Goal: Task Accomplishment & Management: Manage account settings

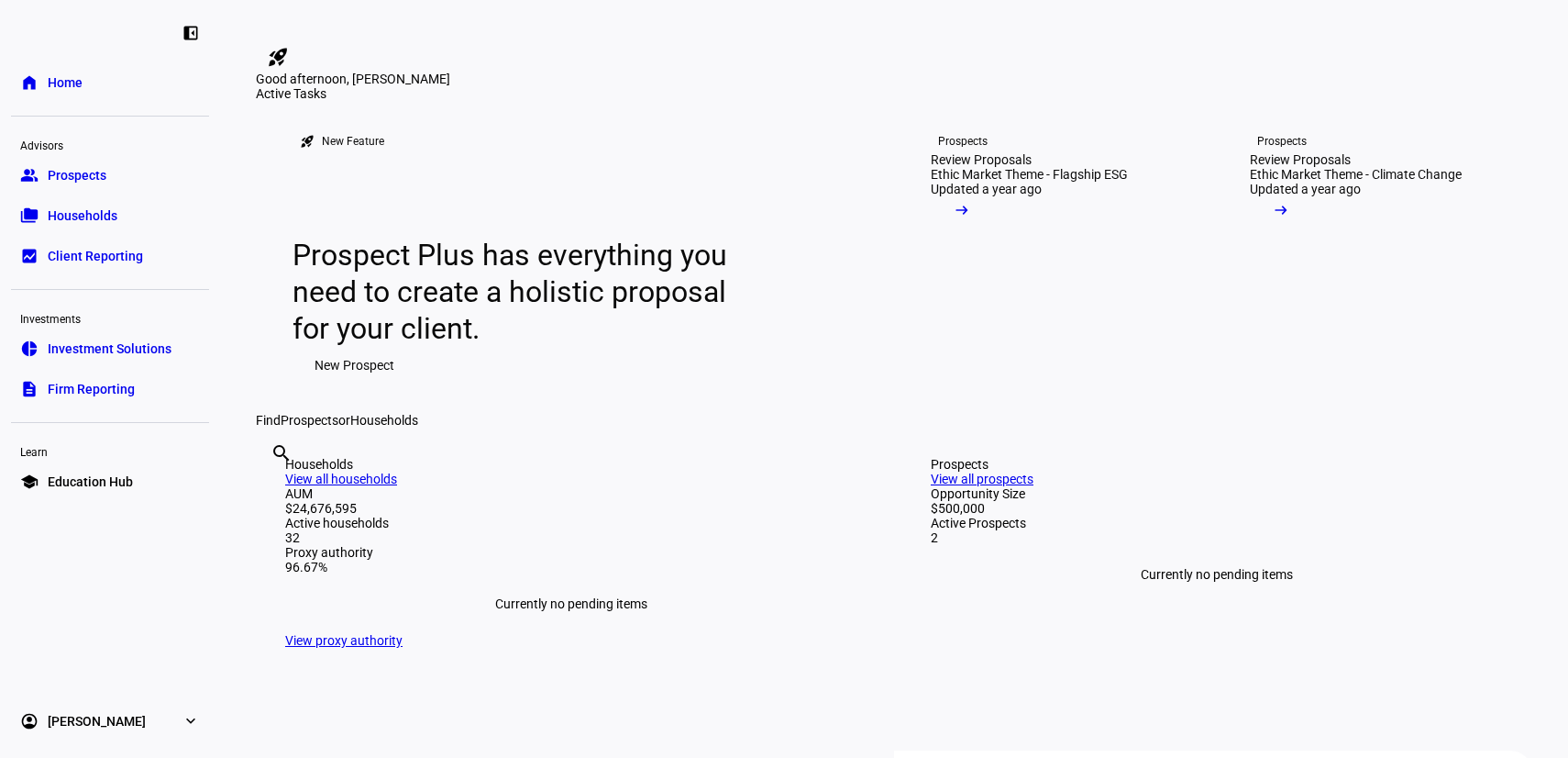
click at [182, 717] on eth-mat-symbol "expand_more" at bounding box center [190, 721] width 18 height 18
click at [82, 674] on span "My Team" at bounding box center [73, 673] width 51 height 18
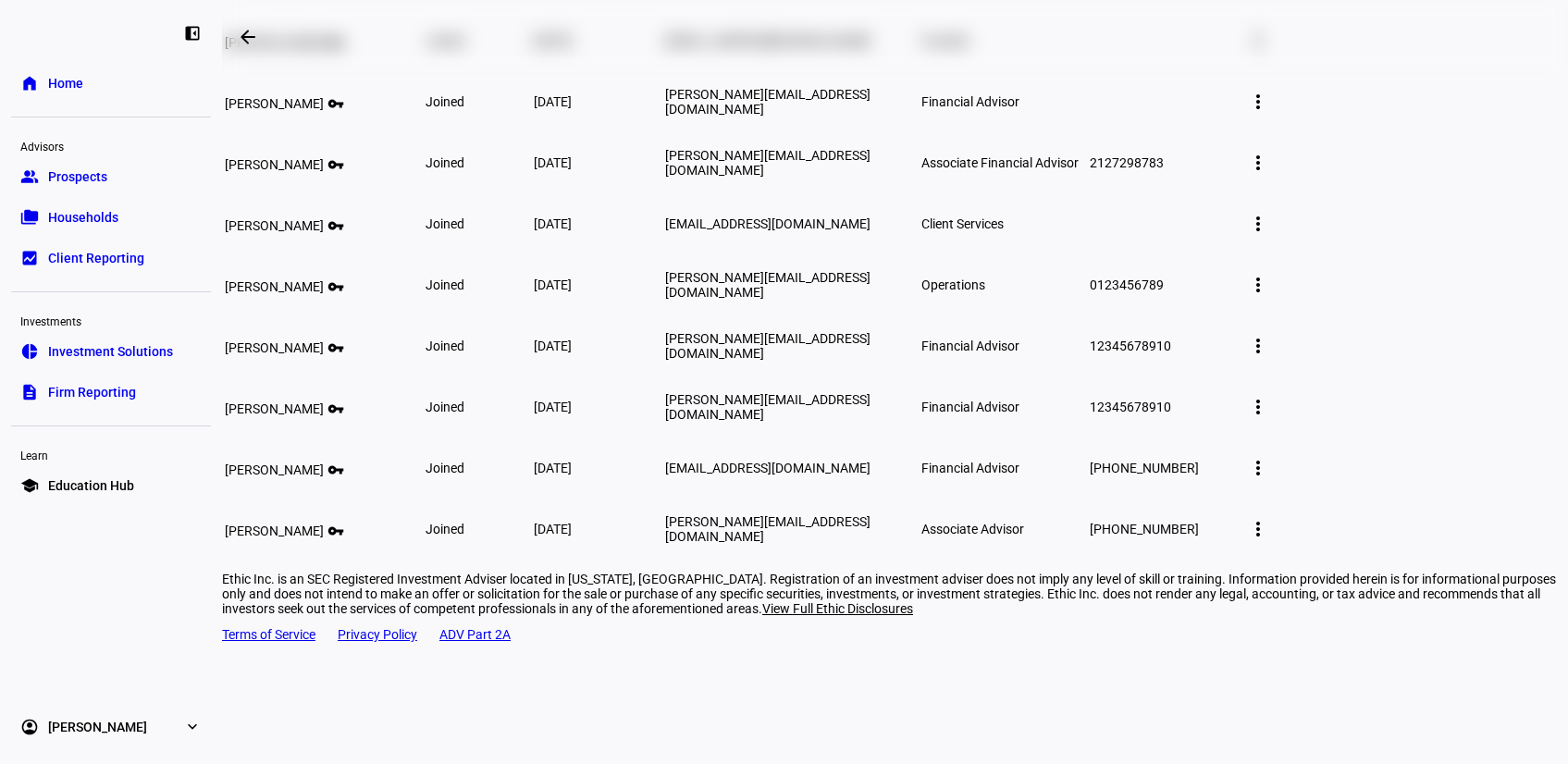
scroll to position [279, 0]
click at [1269, 173] on mat-icon "more_vert" at bounding box center [1258, 162] width 23 height 23
click at [435, 266] on div at bounding box center [784, 382] width 1568 height 764
click at [323, 171] on span "[PERSON_NAME]" at bounding box center [273, 164] width 99 height 15
click at [346, 168] on mat-icon "vpn_key" at bounding box center [334, 161] width 23 height 16
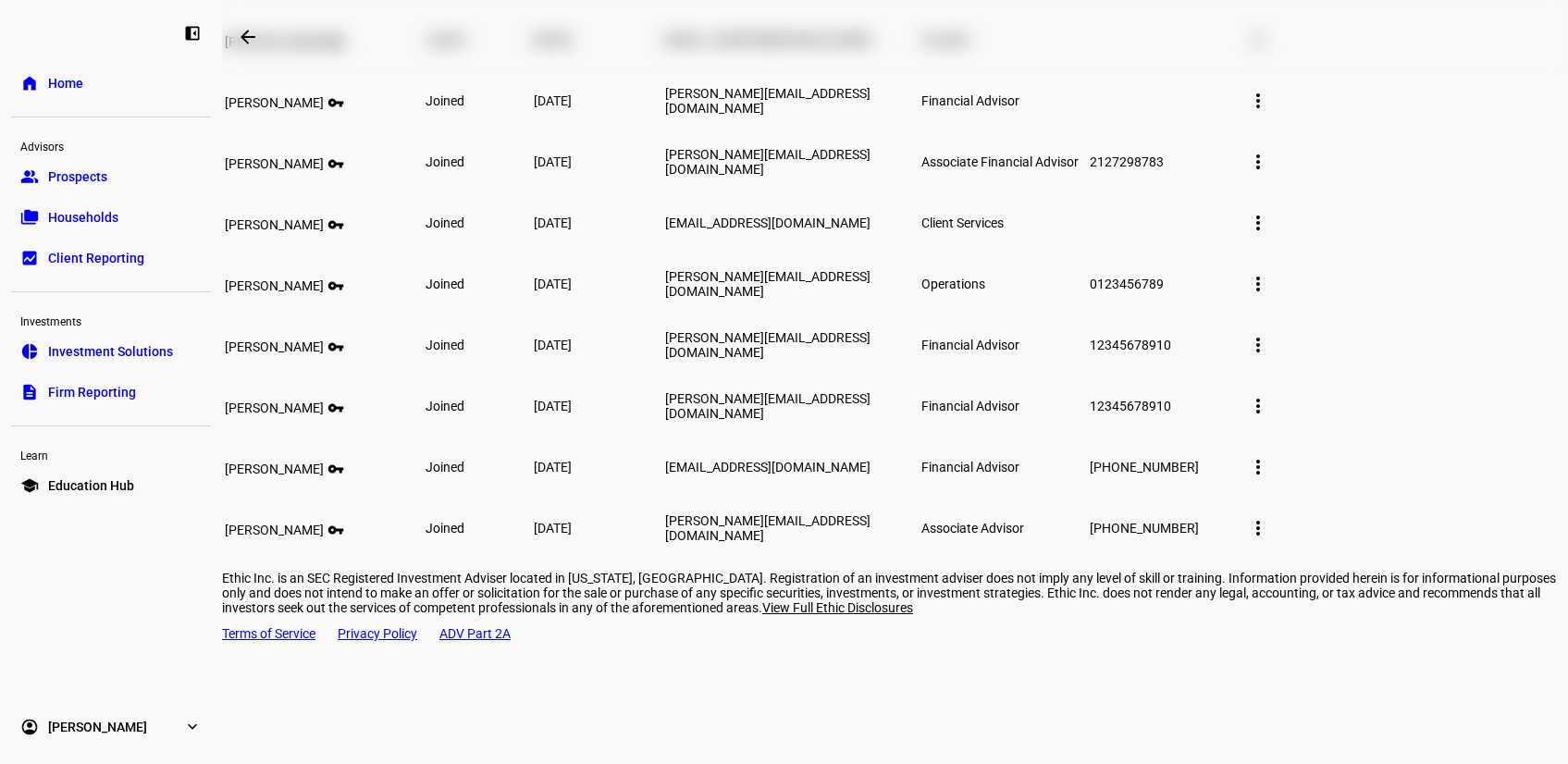
click at [346, 168] on mat-icon "vpn_key" at bounding box center [334, 161] width 23 height 16
click at [1423, 140] on button "Edit member details" at bounding box center [1432, 152] width 135 height 44
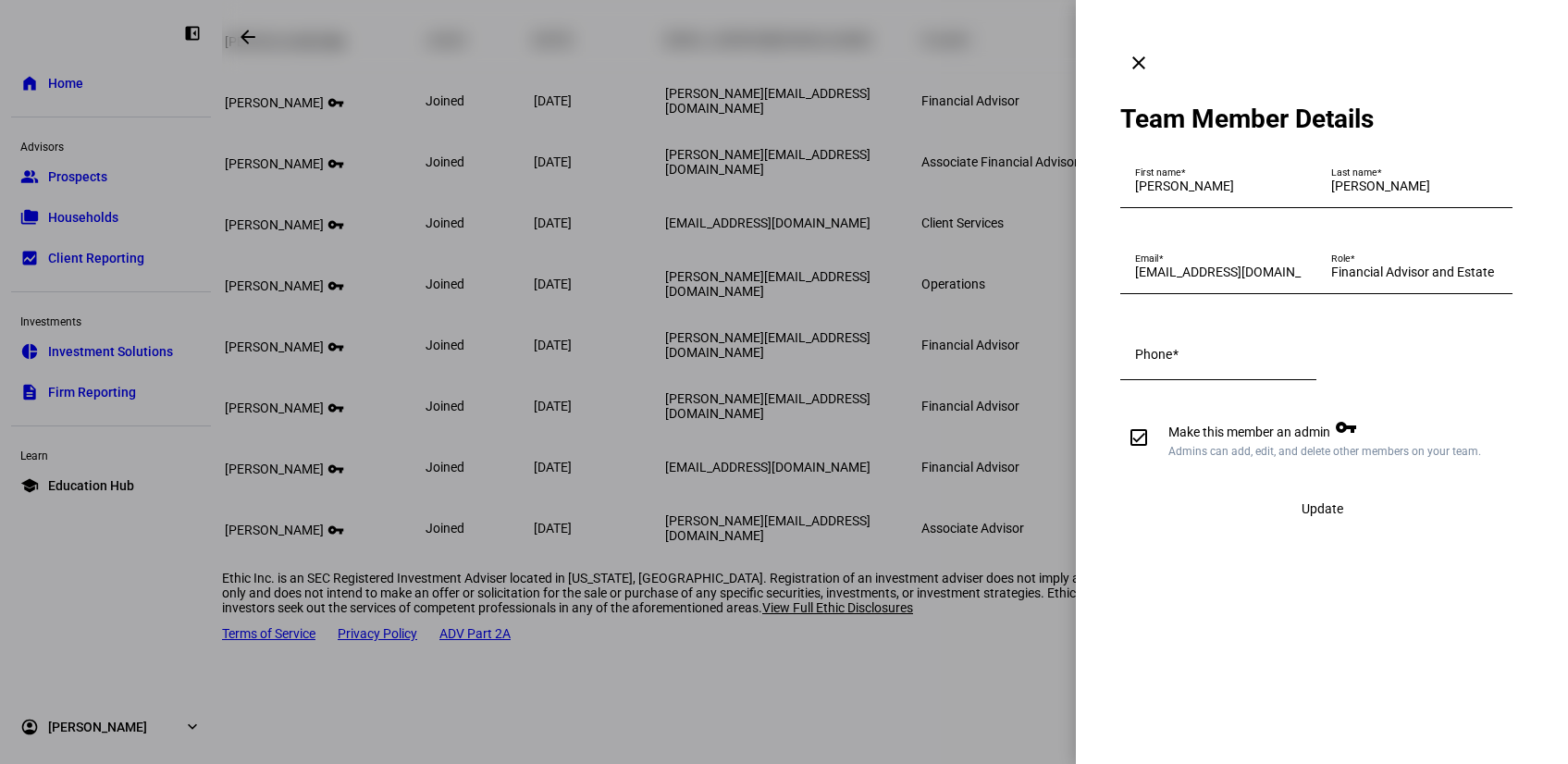
click at [1150, 52] on mat-icon "clear" at bounding box center [1139, 63] width 23 height 23
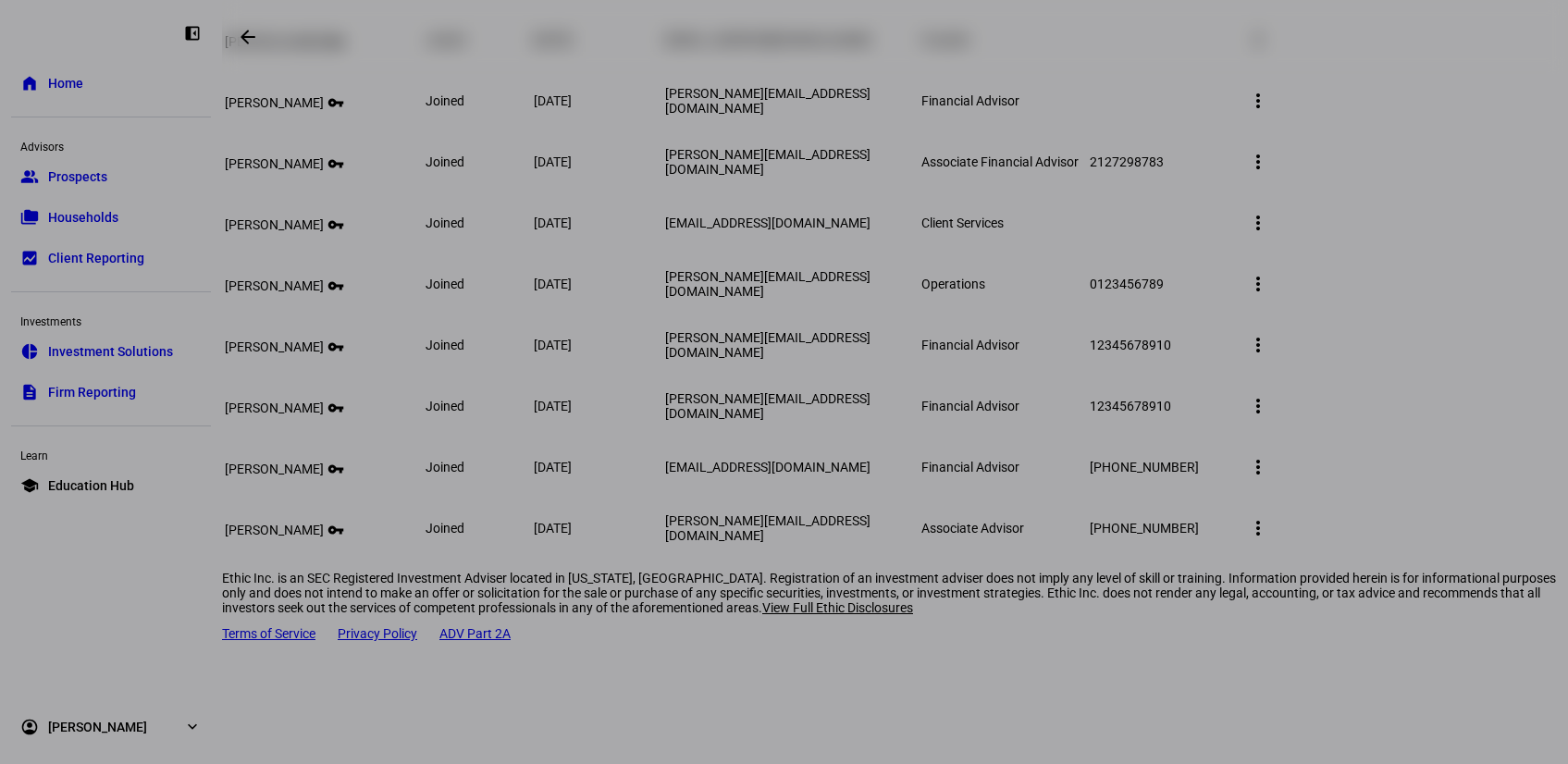
scroll to position [279, 0]
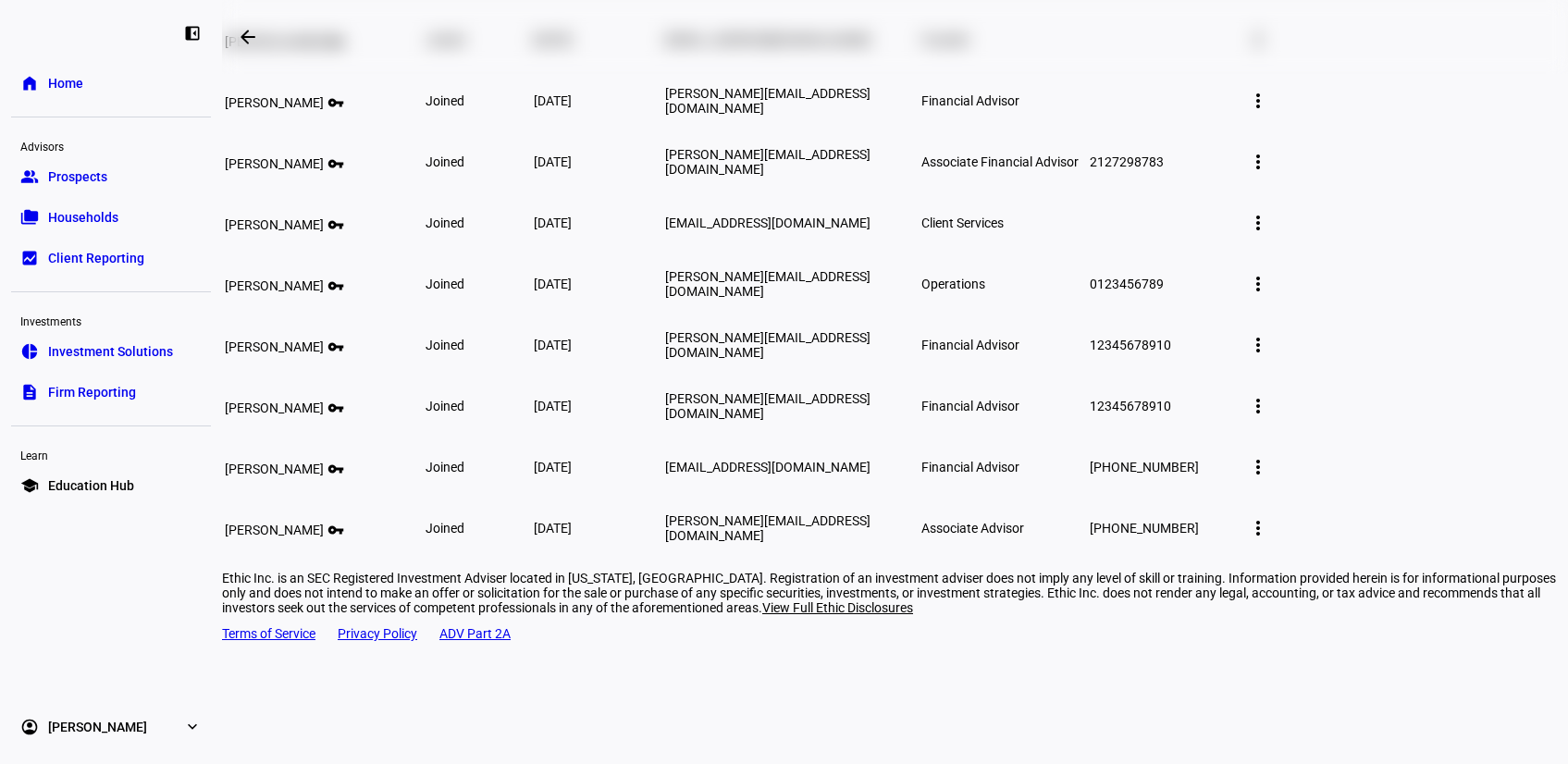
click at [1269, 112] on mat-icon "more_vert" at bounding box center [1258, 101] width 23 height 23
click at [1395, 270] on span "Edit member details" at bounding box center [1431, 272] width 113 height 15
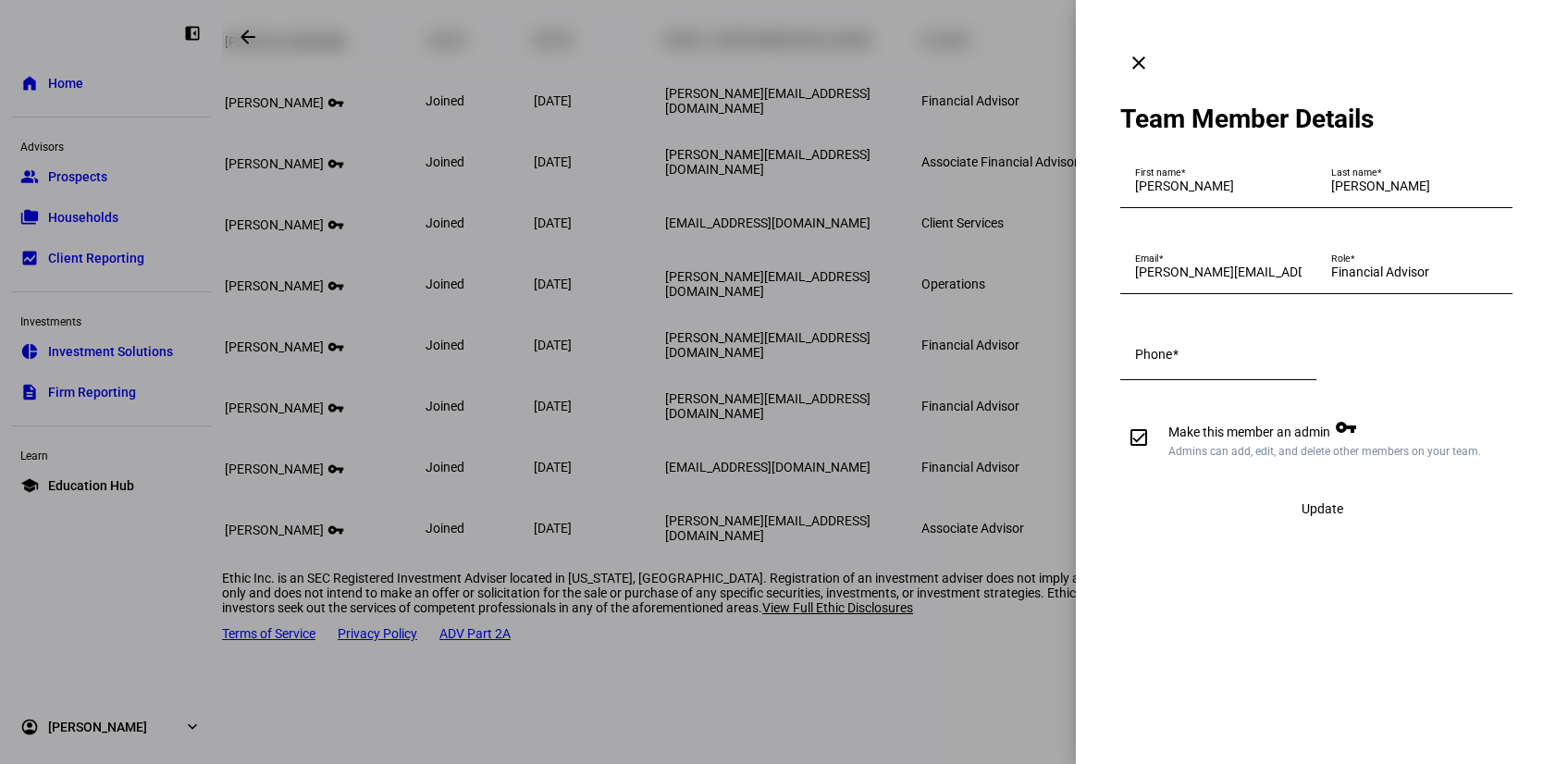
click at [1142, 455] on input "Make this member an admin vpn_key Admins can add, edit, and delete other member…" at bounding box center [1139, 438] width 37 height 37
checkbox input "false"
click at [1322, 527] on div "Update" at bounding box center [1322, 508] width 404 height 37
click at [1161, 41] on span at bounding box center [1138, 63] width 44 height 44
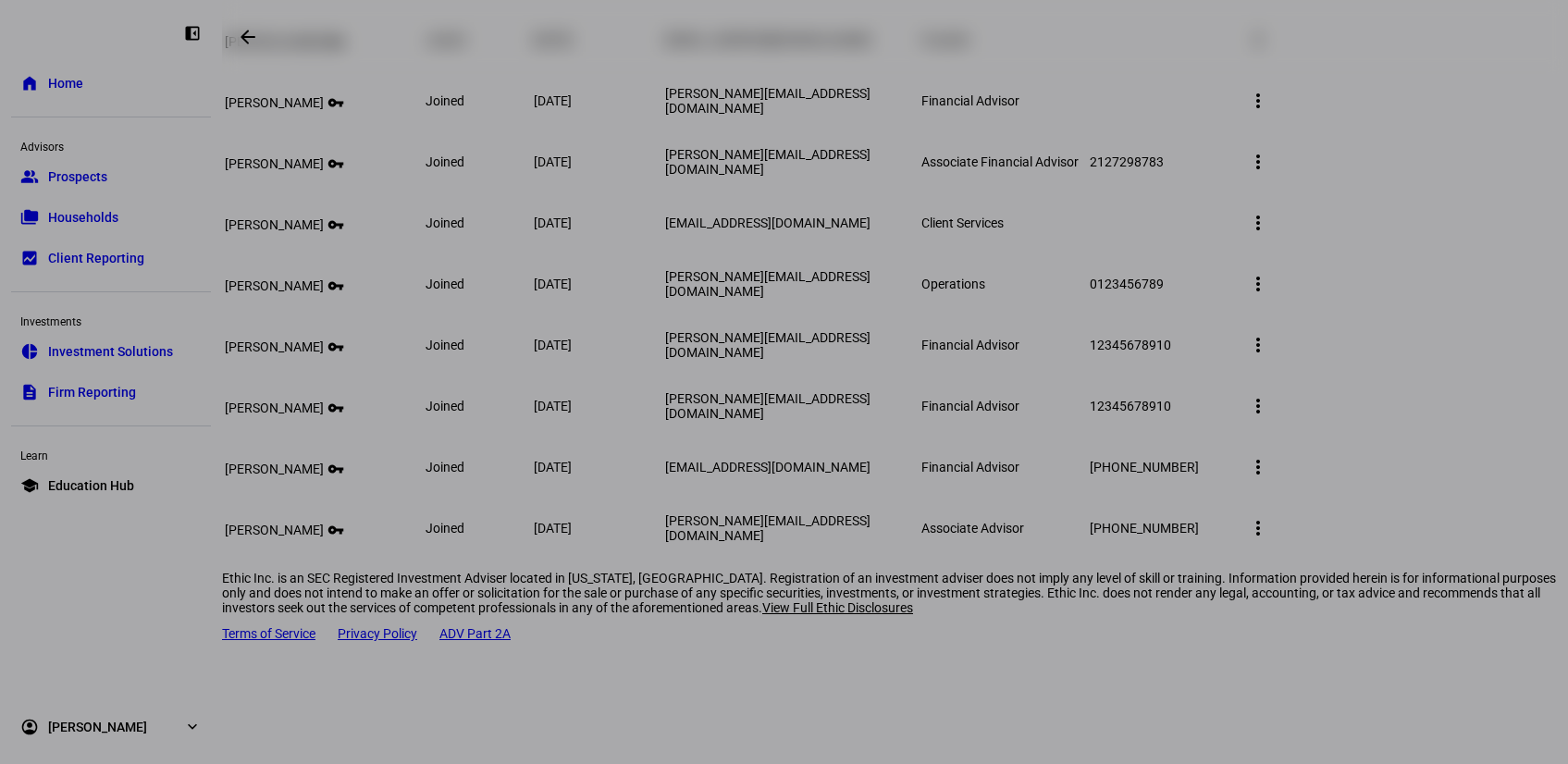
scroll to position [279, 0]
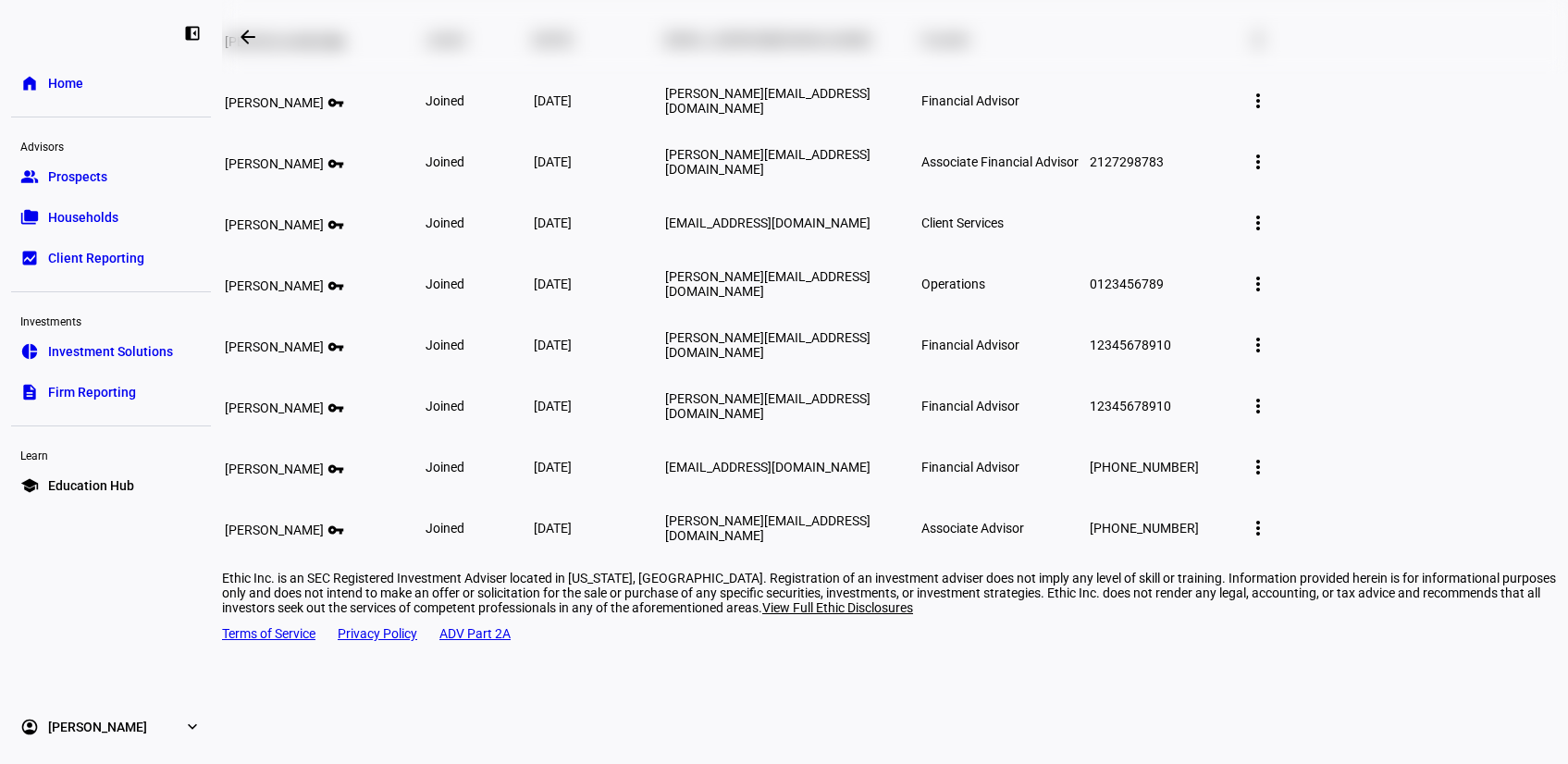
click at [1269, 173] on mat-icon "more_vert" at bounding box center [1258, 162] width 23 height 23
click at [1414, 329] on span "Edit member details" at bounding box center [1431, 334] width 113 height 15
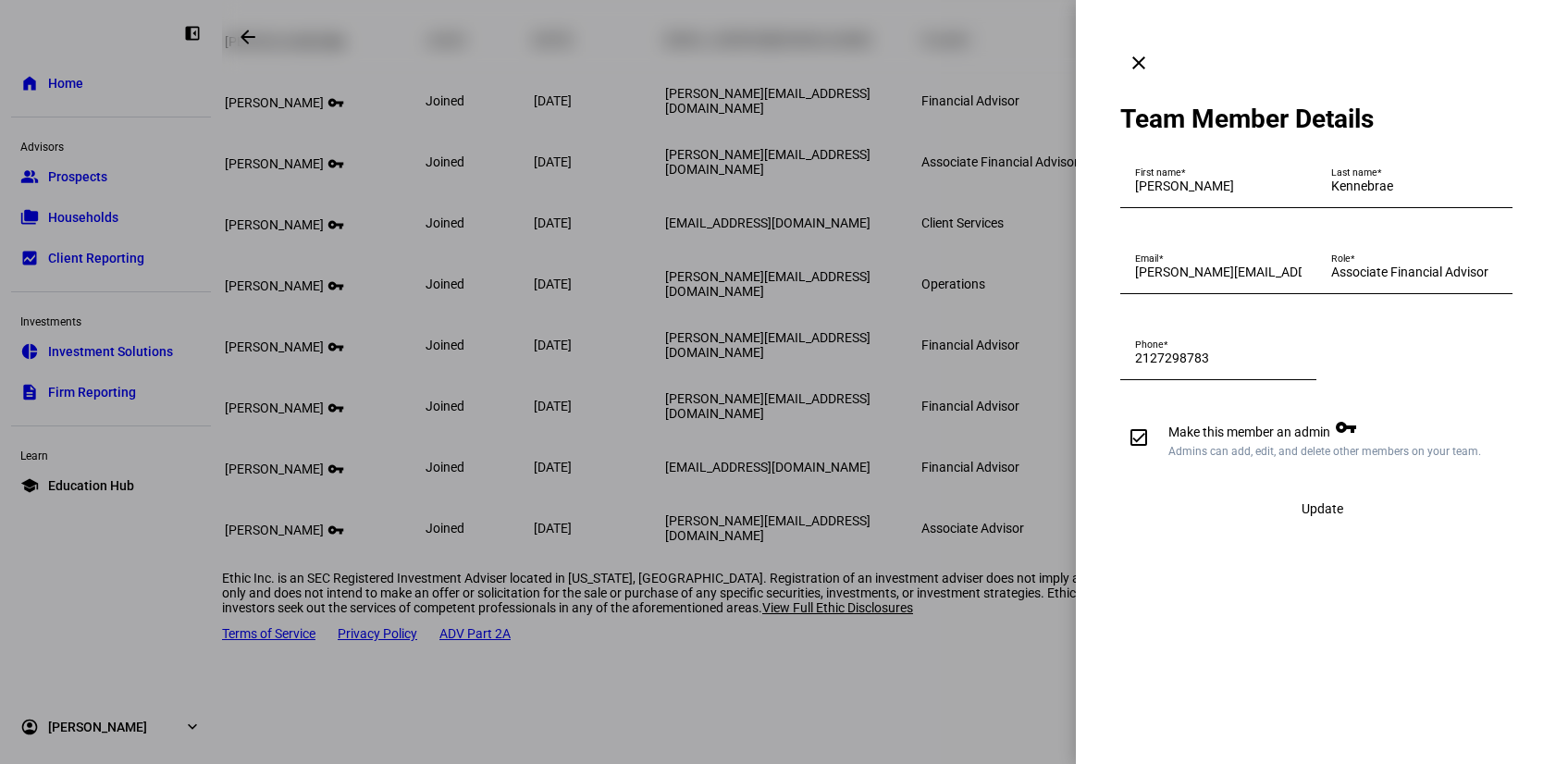
click at [1130, 455] on input "Make this member an admin vpn_key Admins can add, edit, and delete other member…" at bounding box center [1139, 438] width 37 height 37
checkbox input "false"
click at [1320, 516] on span "Update" at bounding box center [1322, 508] width 41 height 15
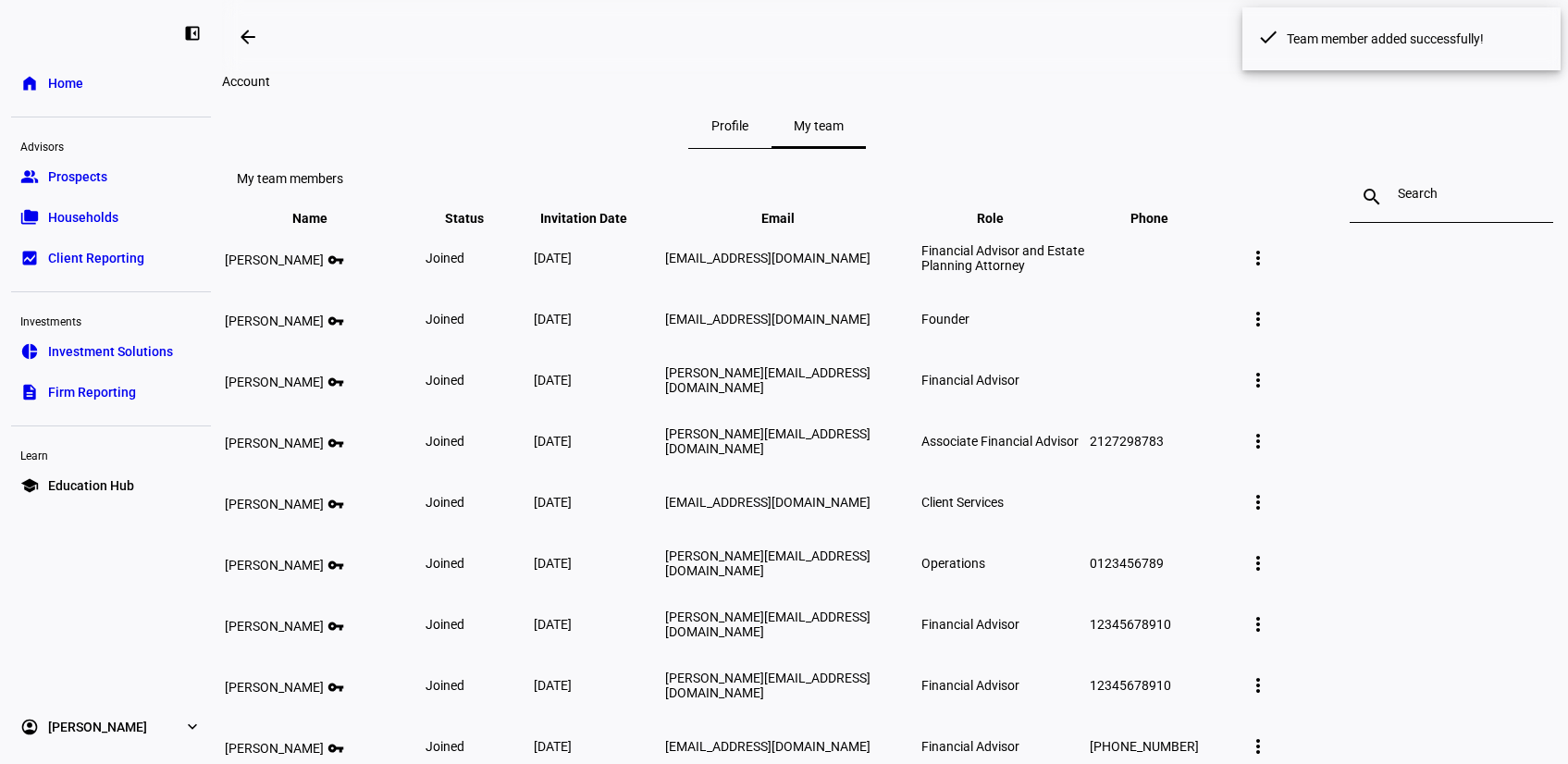
scroll to position [279, 0]
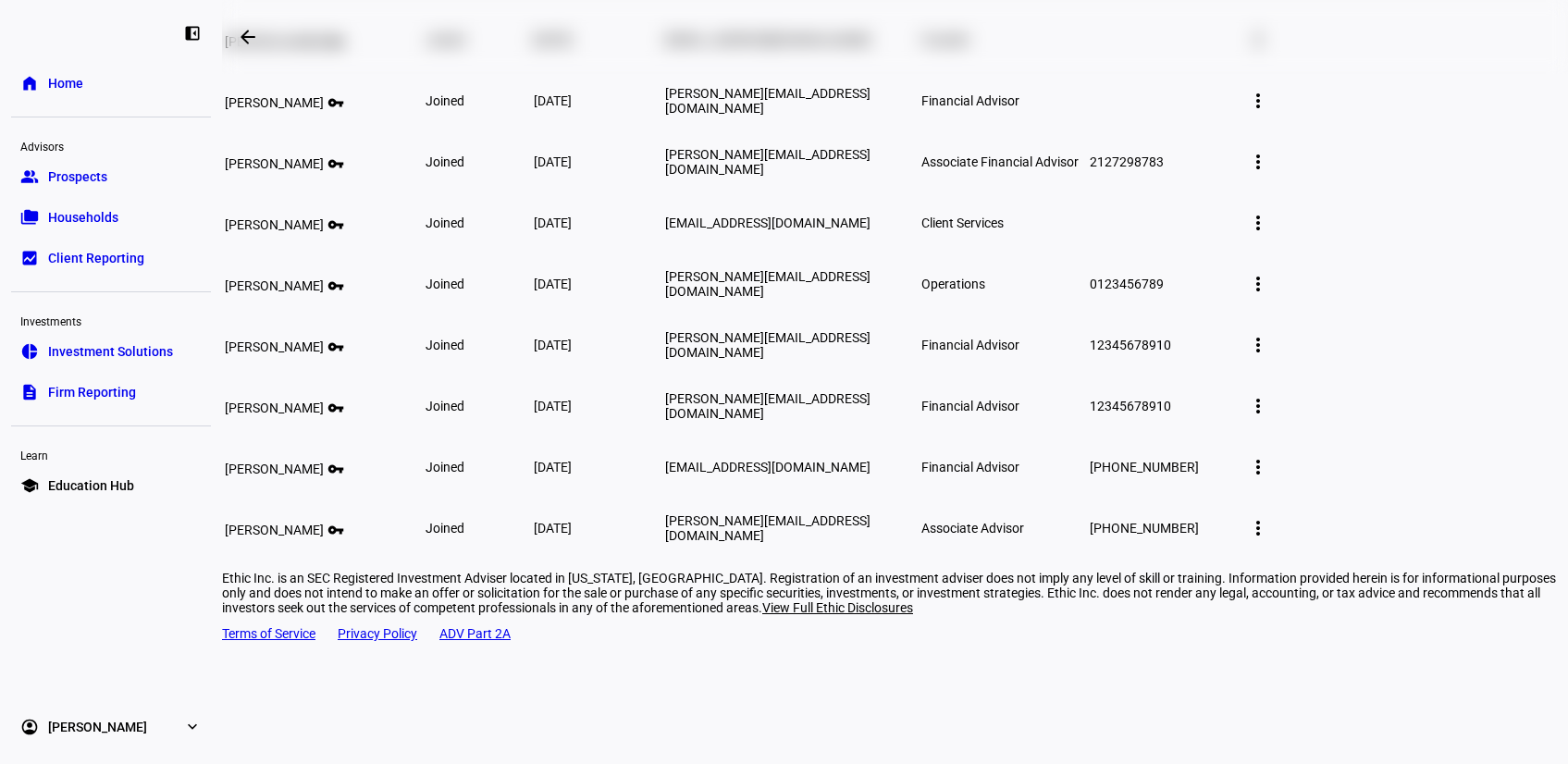
click at [1269, 234] on mat-icon "more_vert" at bounding box center [1258, 222] width 23 height 23
click at [1400, 382] on button "Edit member details" at bounding box center [1432, 395] width 135 height 44
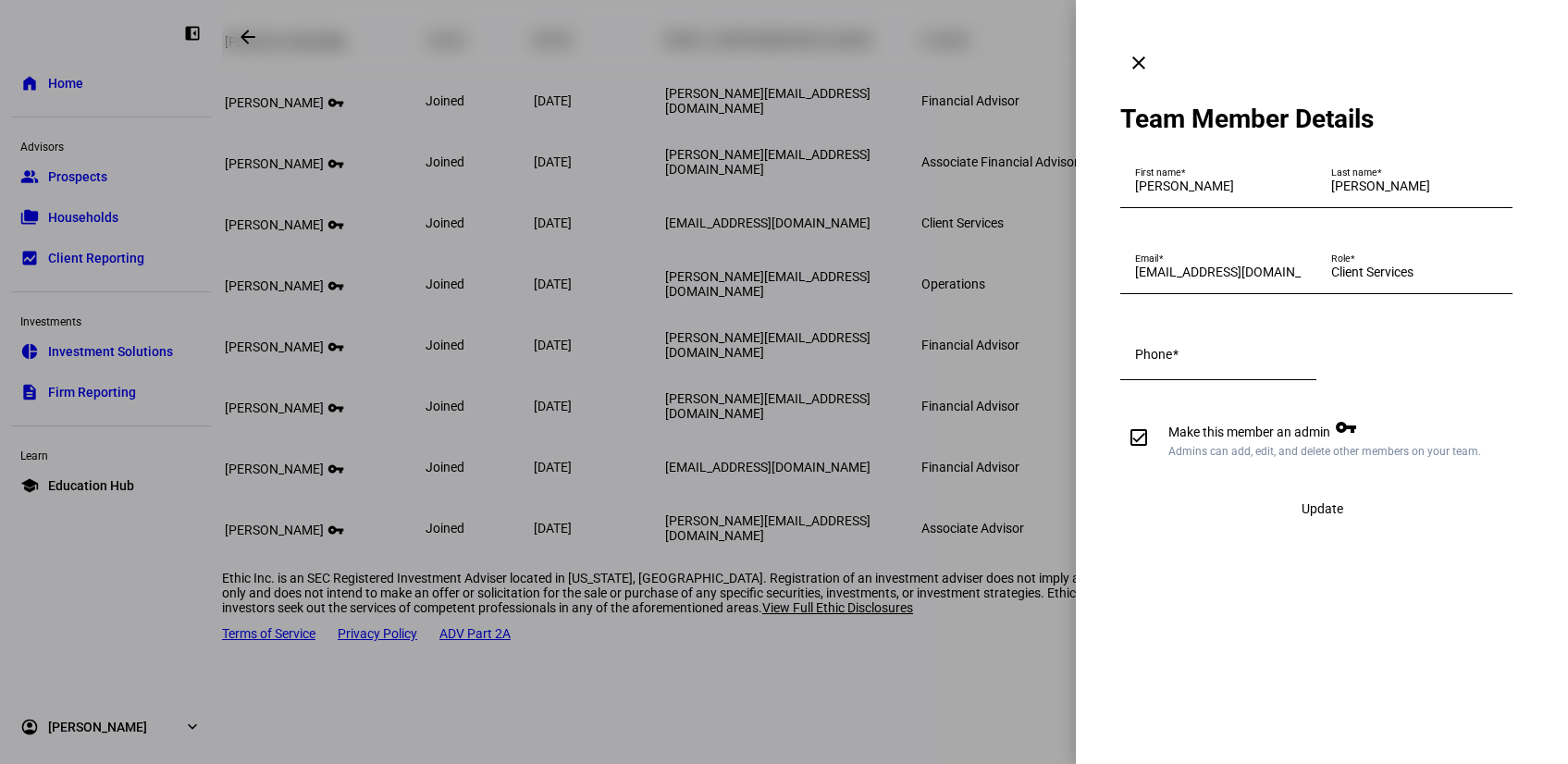
click at [1150, 455] on input "Make this member an admin vpn_key Admins can add, edit, and delete other member…" at bounding box center [1139, 438] width 37 height 37
click at [1466, 457] on span "Admins can add, edit, and delete other members on your team." at bounding box center [1324, 451] width 313 height 13
click at [1157, 455] on input "Make this member an admin vpn_key Admins can add, edit, and delete other member…" at bounding box center [1139, 438] width 37 height 37
click at [1342, 527] on div "Update" at bounding box center [1322, 508] width 404 height 37
click at [1143, 455] on input "Make this member an admin vpn_key Admins can add, edit, and delete other member…" at bounding box center [1139, 438] width 37 height 37
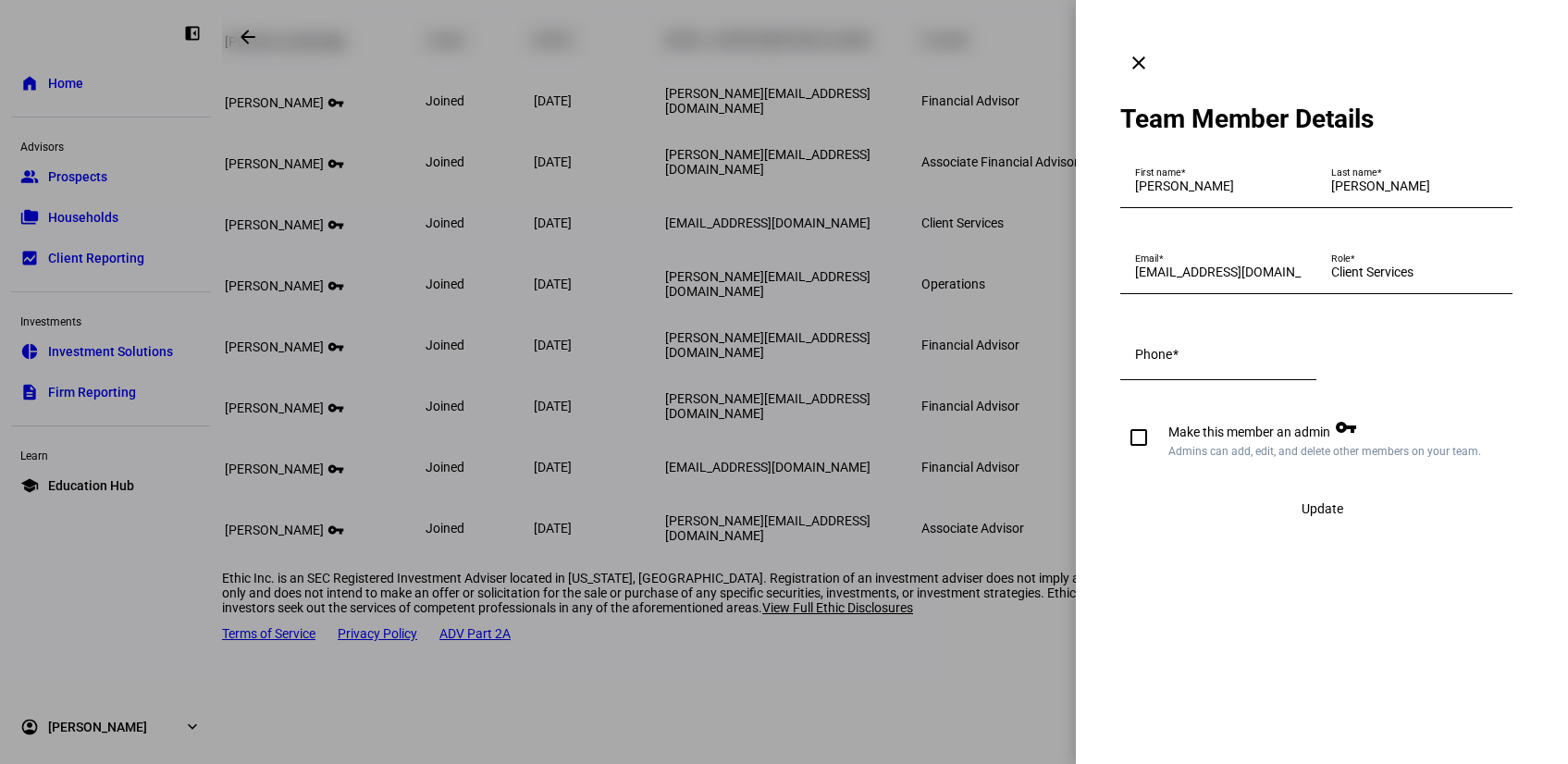
click at [1139, 455] on input "Make this member an admin vpn_key Admins can add, edit, and delete other member…" at bounding box center [1139, 438] width 37 height 37
checkbox input "true"
click at [1228, 365] on input "Phone" at bounding box center [1218, 358] width 167 height 15
click at [1486, 527] on form "First name [PERSON_NAME] Last name [PERSON_NAME] Email [EMAIL_ADDRESS][DOMAIN_N…" at bounding box center [1322, 342] width 404 height 371
click at [1161, 43] on span at bounding box center [1138, 63] width 44 height 44
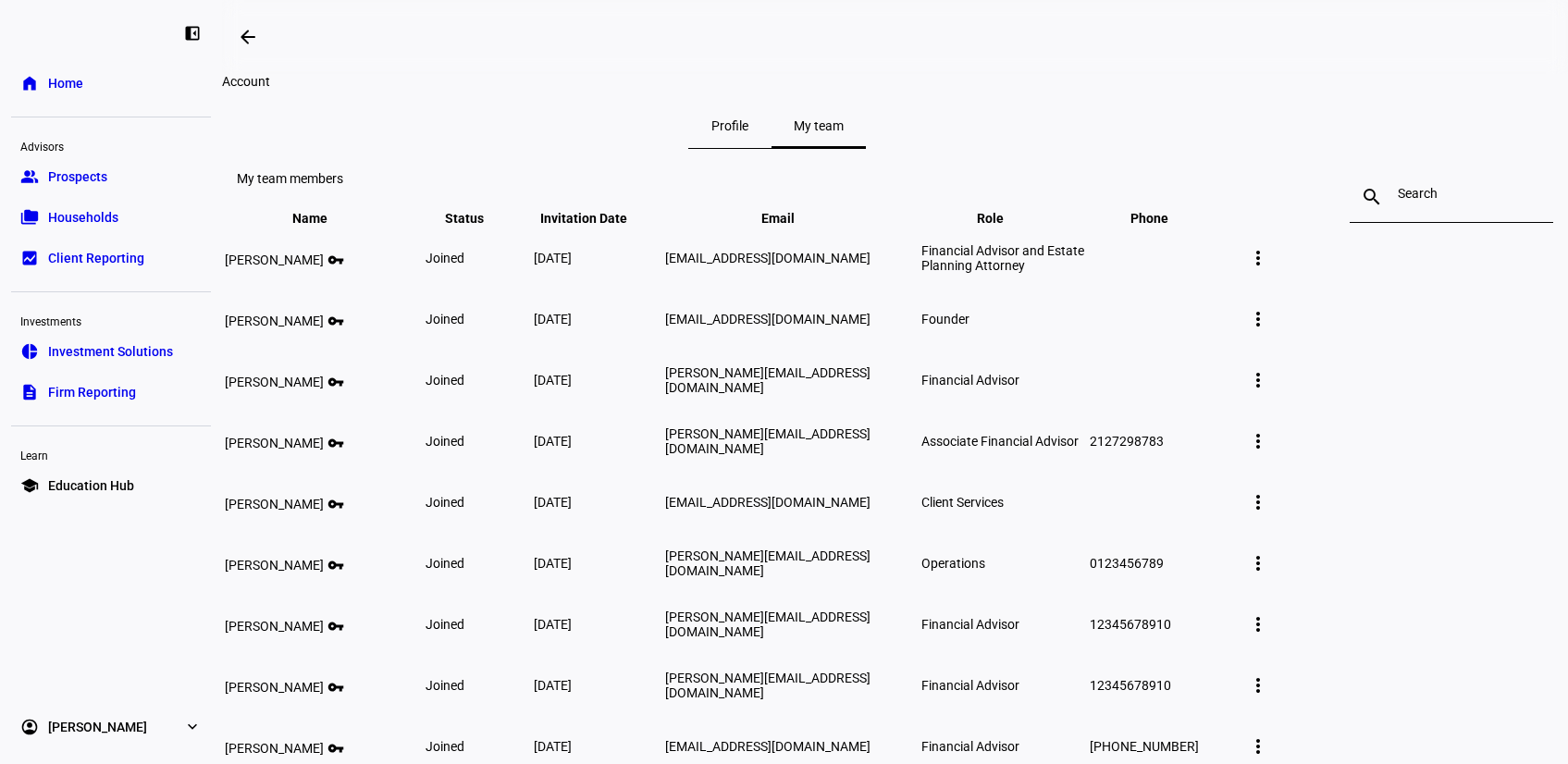
scroll to position [279, 0]
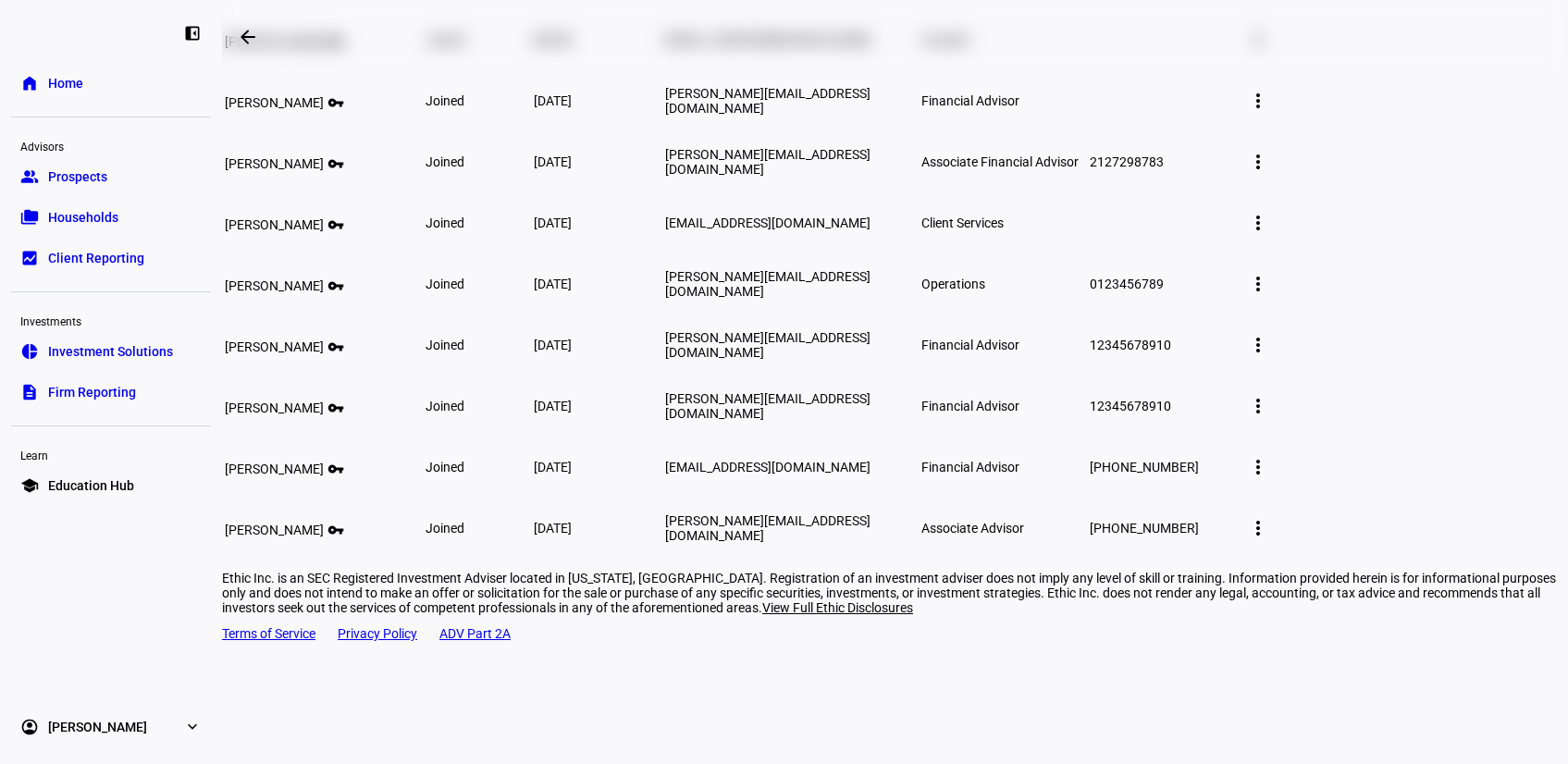
click at [1269, 112] on mat-icon "more_vert" at bounding box center [1258, 101] width 23 height 23
click at [1394, 254] on button "Edit member details" at bounding box center [1432, 272] width 135 height 44
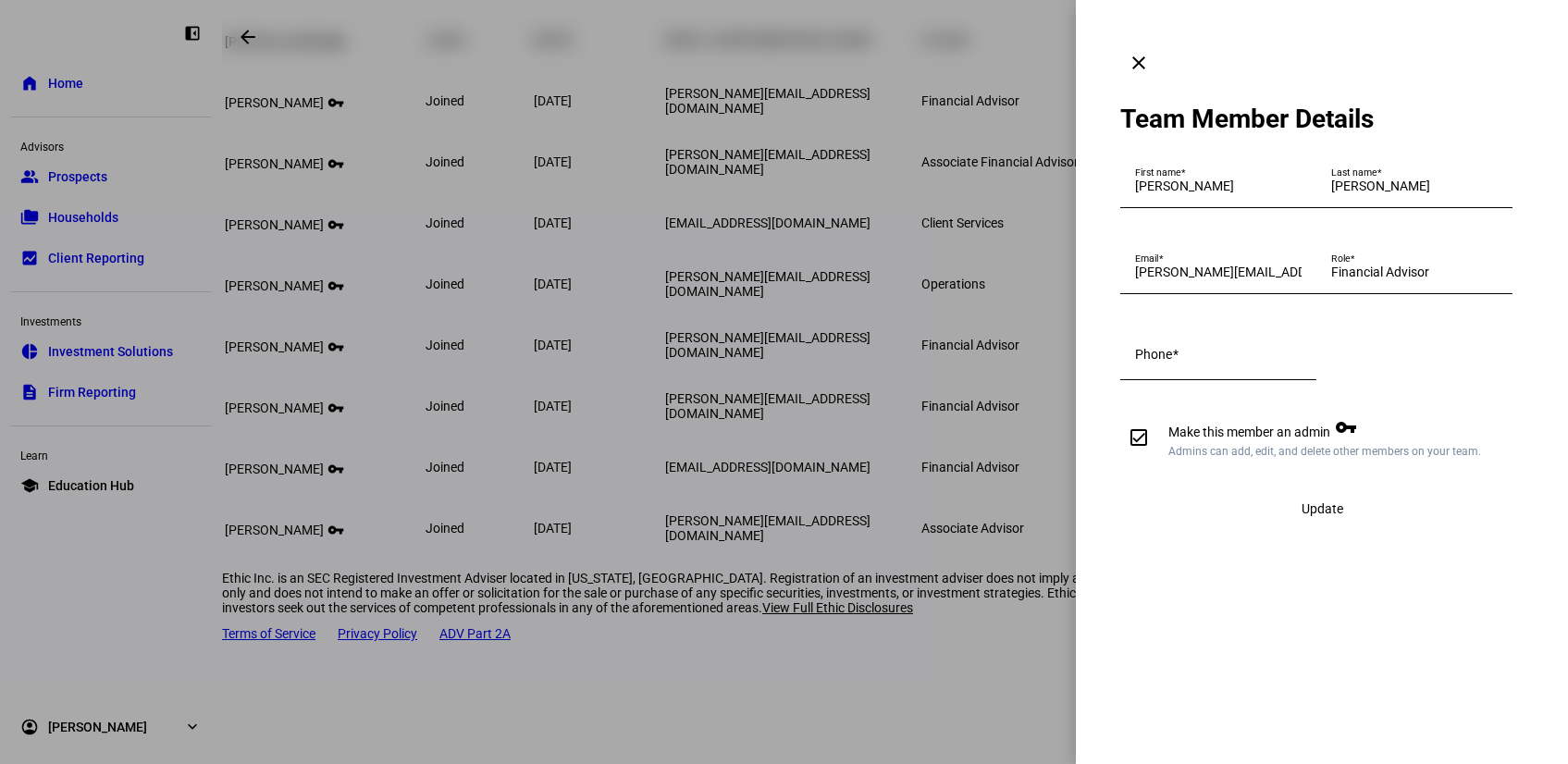
click at [1132, 455] on input "Make this member an admin vpn_key Admins can add, edit, and delete other member…" at bounding box center [1139, 438] width 37 height 37
checkbox input "false"
click at [874, 667] on div at bounding box center [784, 382] width 1568 height 764
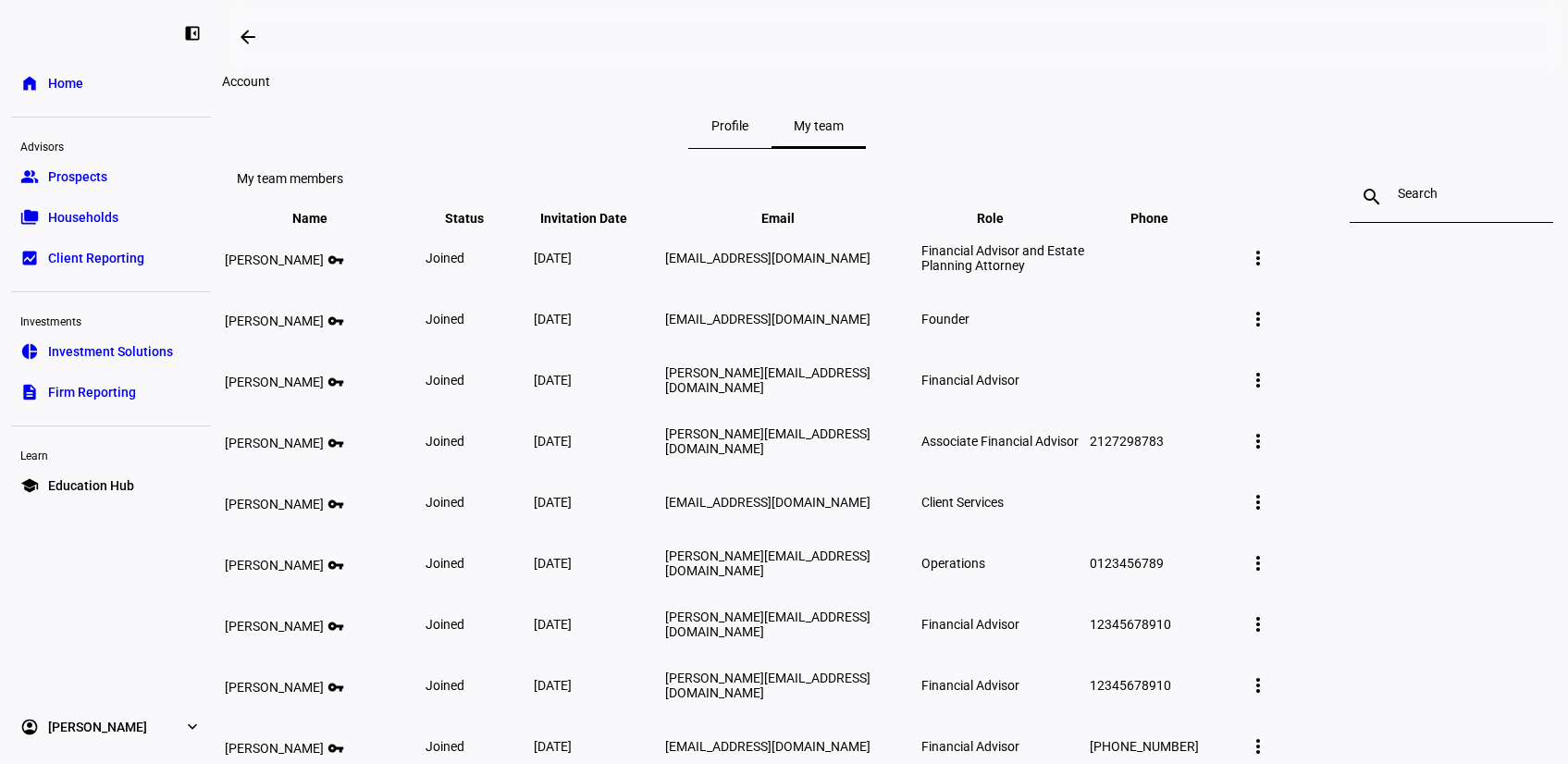
scroll to position [279, 0]
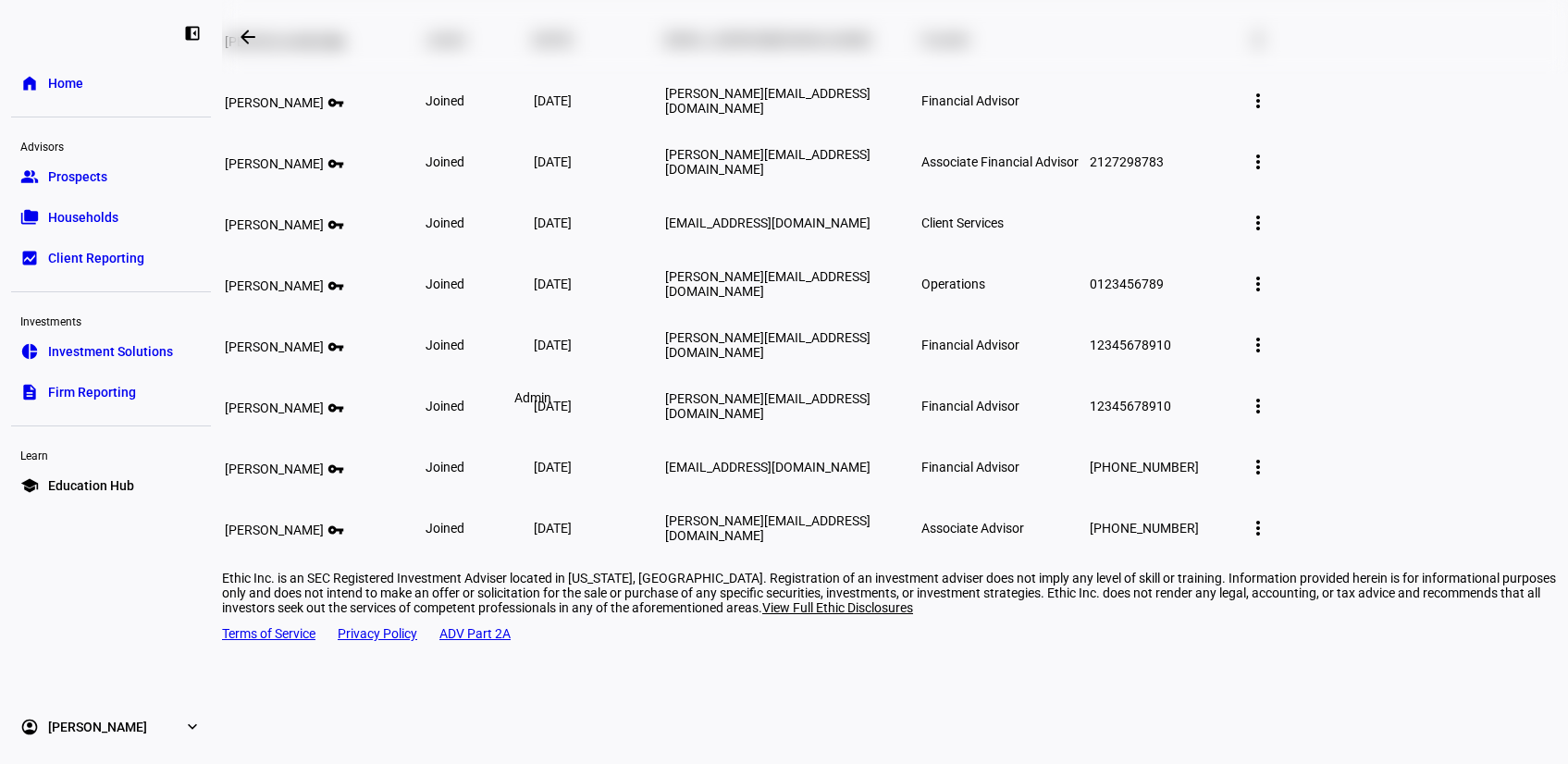
click at [346, 290] on mat-icon "vpn_key" at bounding box center [334, 282] width 23 height 16
click at [1269, 295] on mat-icon "more_vert" at bounding box center [1258, 283] width 23 height 23
click at [1387, 418] on div at bounding box center [784, 382] width 1568 height 764
click at [1269, 234] on mat-icon "more_vert" at bounding box center [1258, 222] width 23 height 23
click at [1381, 282] on div at bounding box center [784, 382] width 1568 height 764
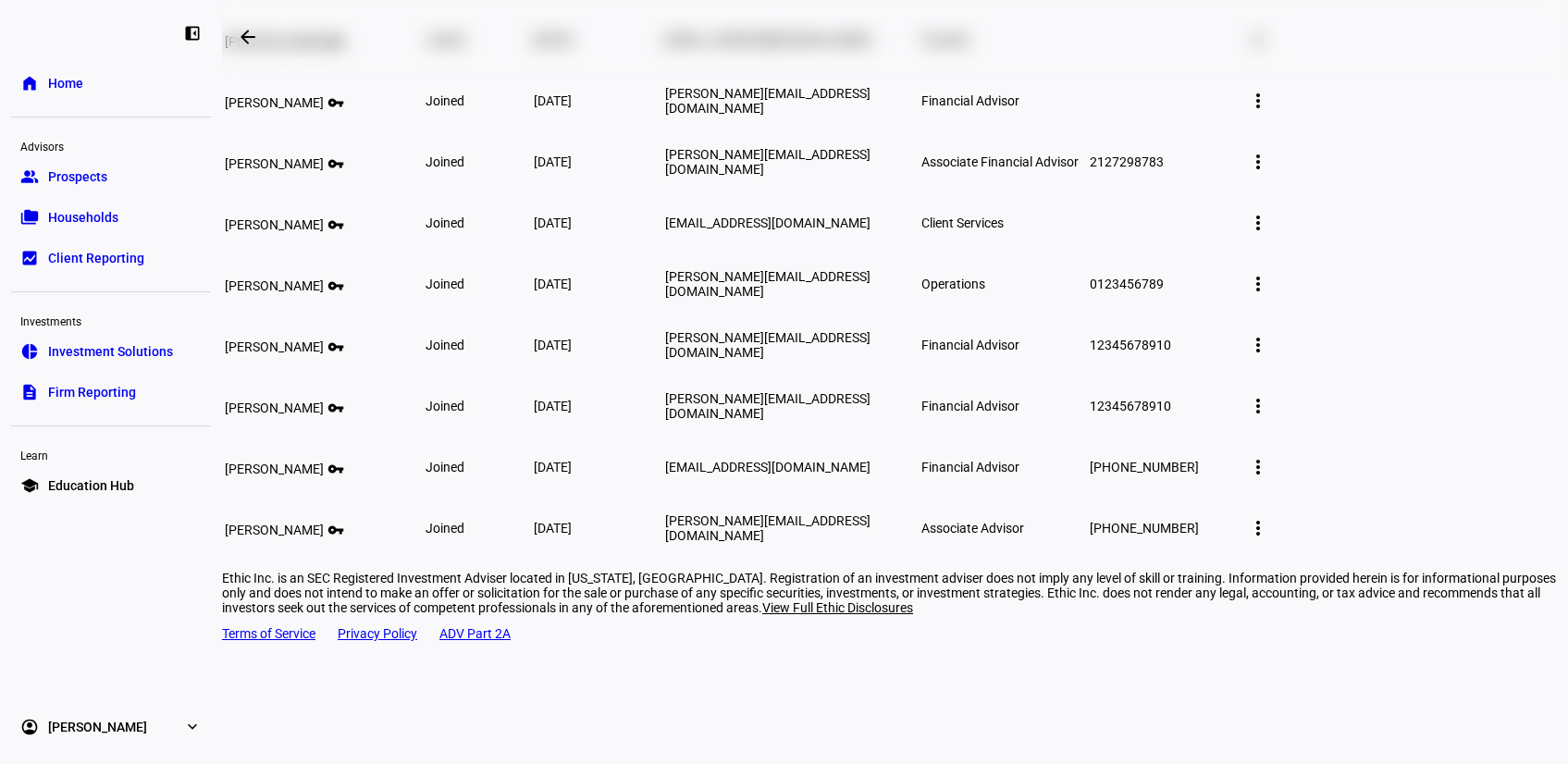
click at [1269, 173] on mat-icon "more_vert" at bounding box center [1258, 162] width 23 height 23
click at [1392, 312] on div "Edit member details Delete member" at bounding box center [1432, 358] width 135 height 104
click at [1281, 245] on span at bounding box center [1257, 222] width 44 height 44
click at [1397, 300] on div at bounding box center [784, 382] width 1568 height 764
click at [1269, 173] on mat-icon "more_vert" at bounding box center [1258, 162] width 23 height 23
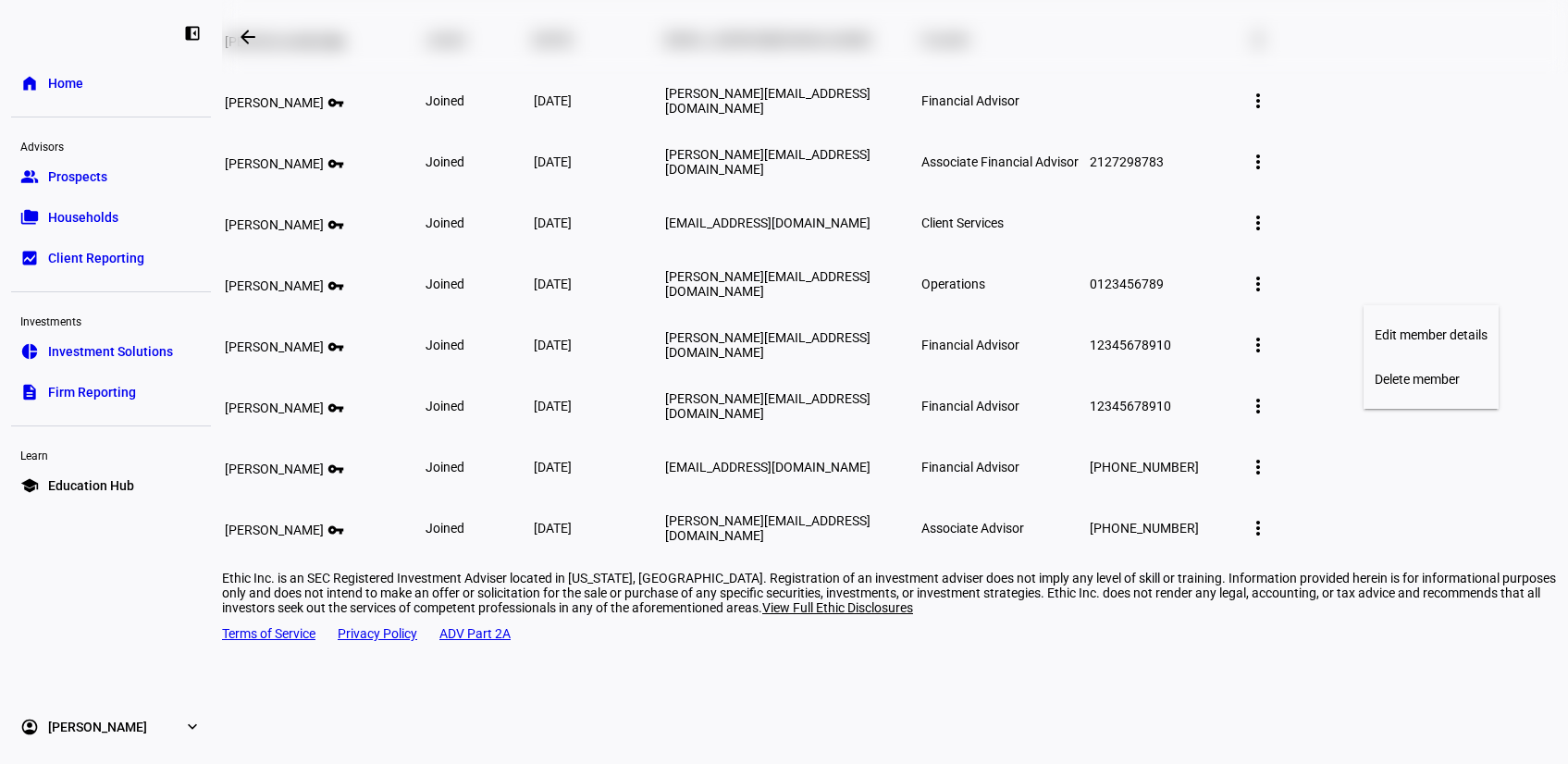
click at [1394, 327] on span "Edit member details" at bounding box center [1431, 334] width 113 height 15
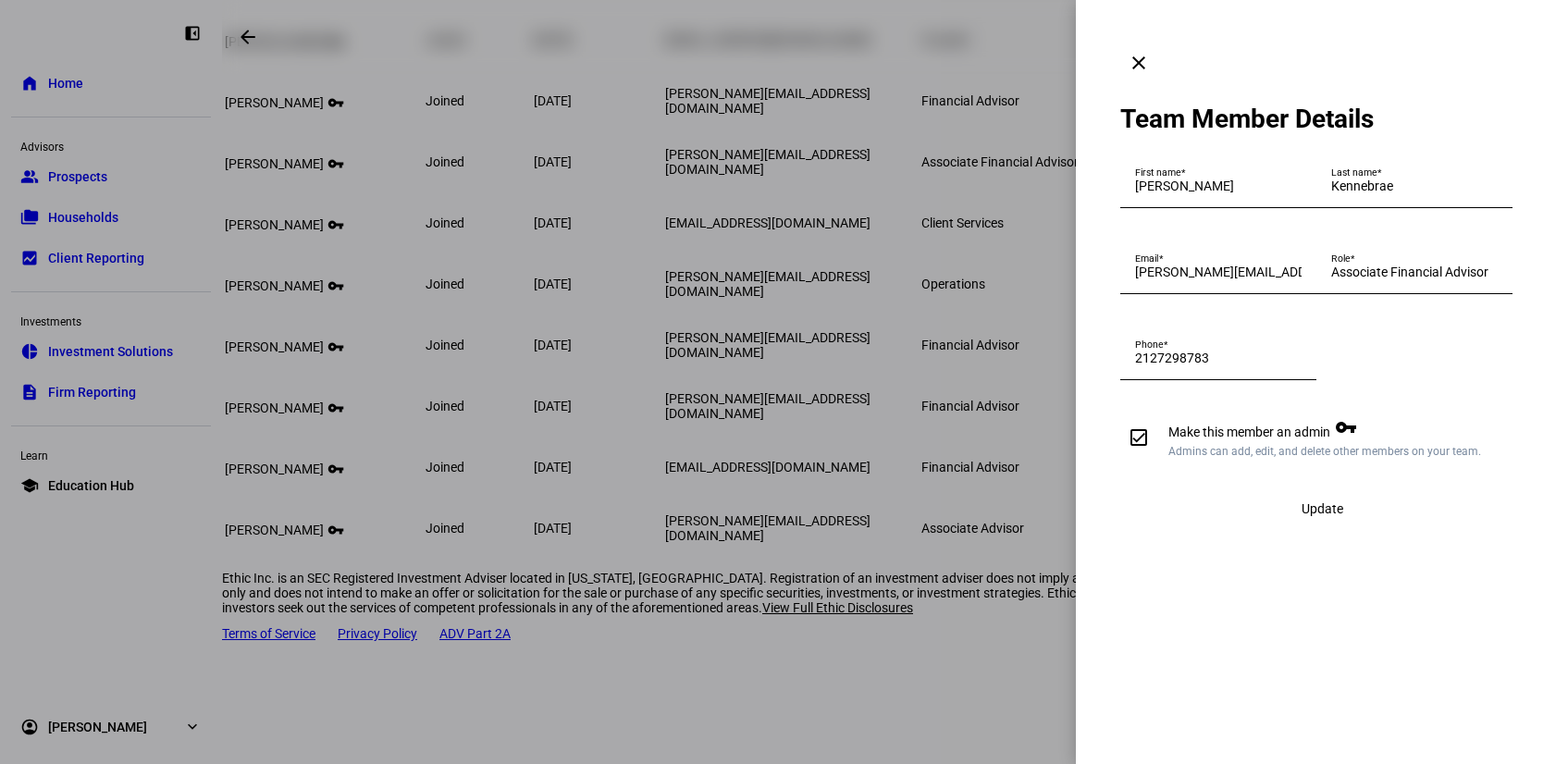
click at [1146, 455] on input "Make this member an admin vpn_key Admins can add, edit, and delete other member…" at bounding box center [1139, 438] width 37 height 37
checkbox input "false"
click at [1341, 516] on span "Update" at bounding box center [1322, 508] width 41 height 15
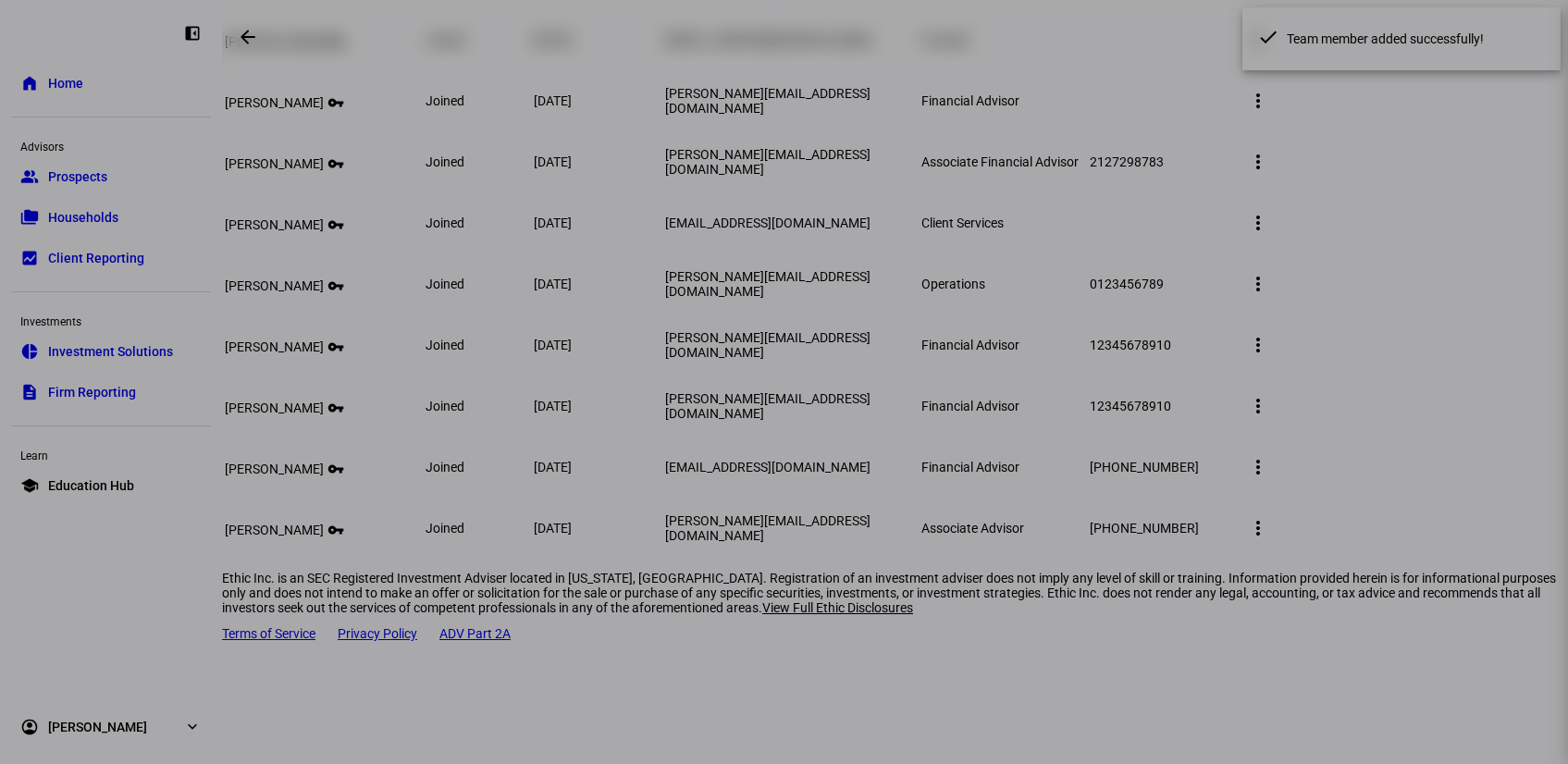
scroll to position [279, 0]
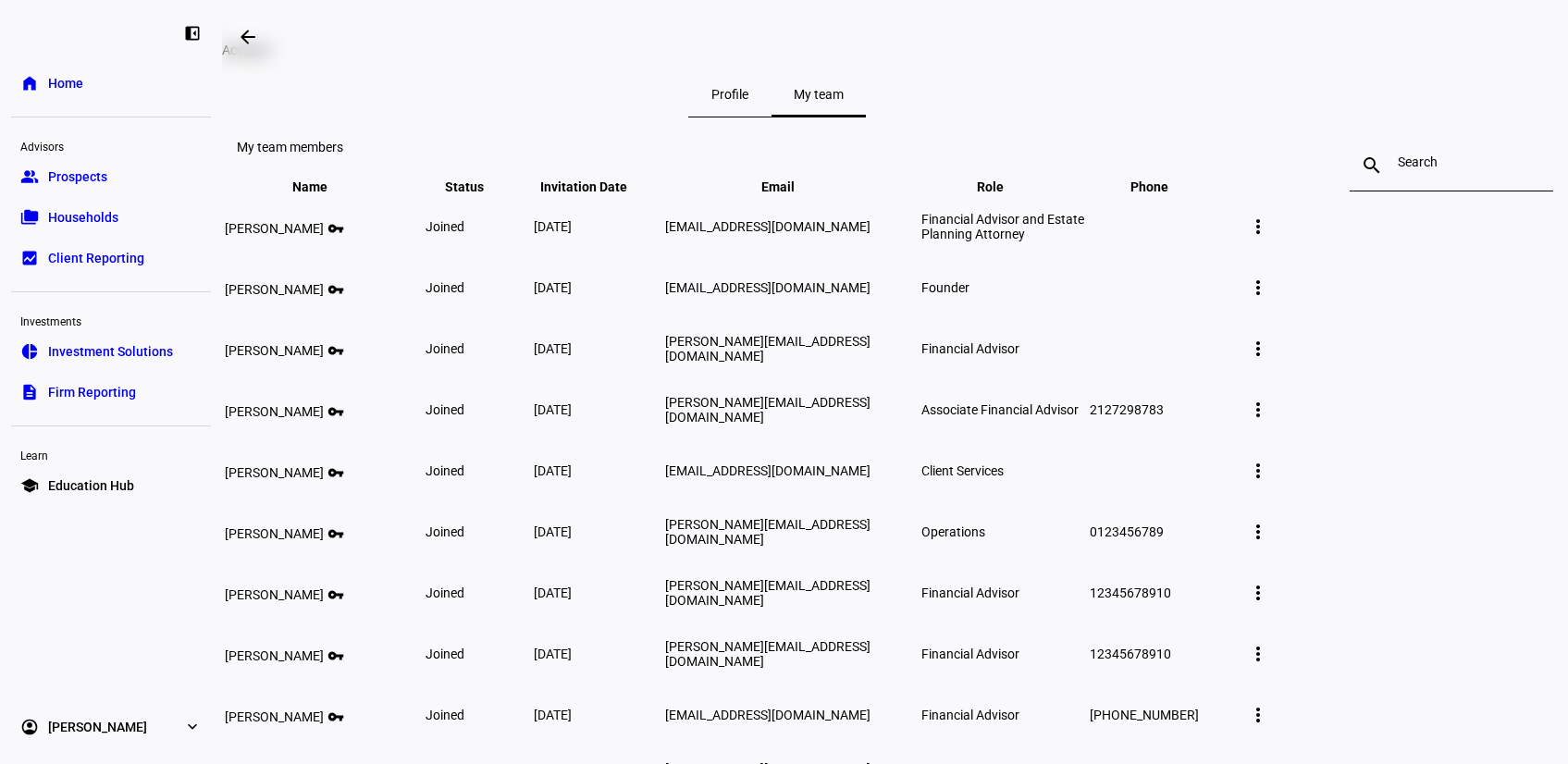
scroll to position [138, 0]
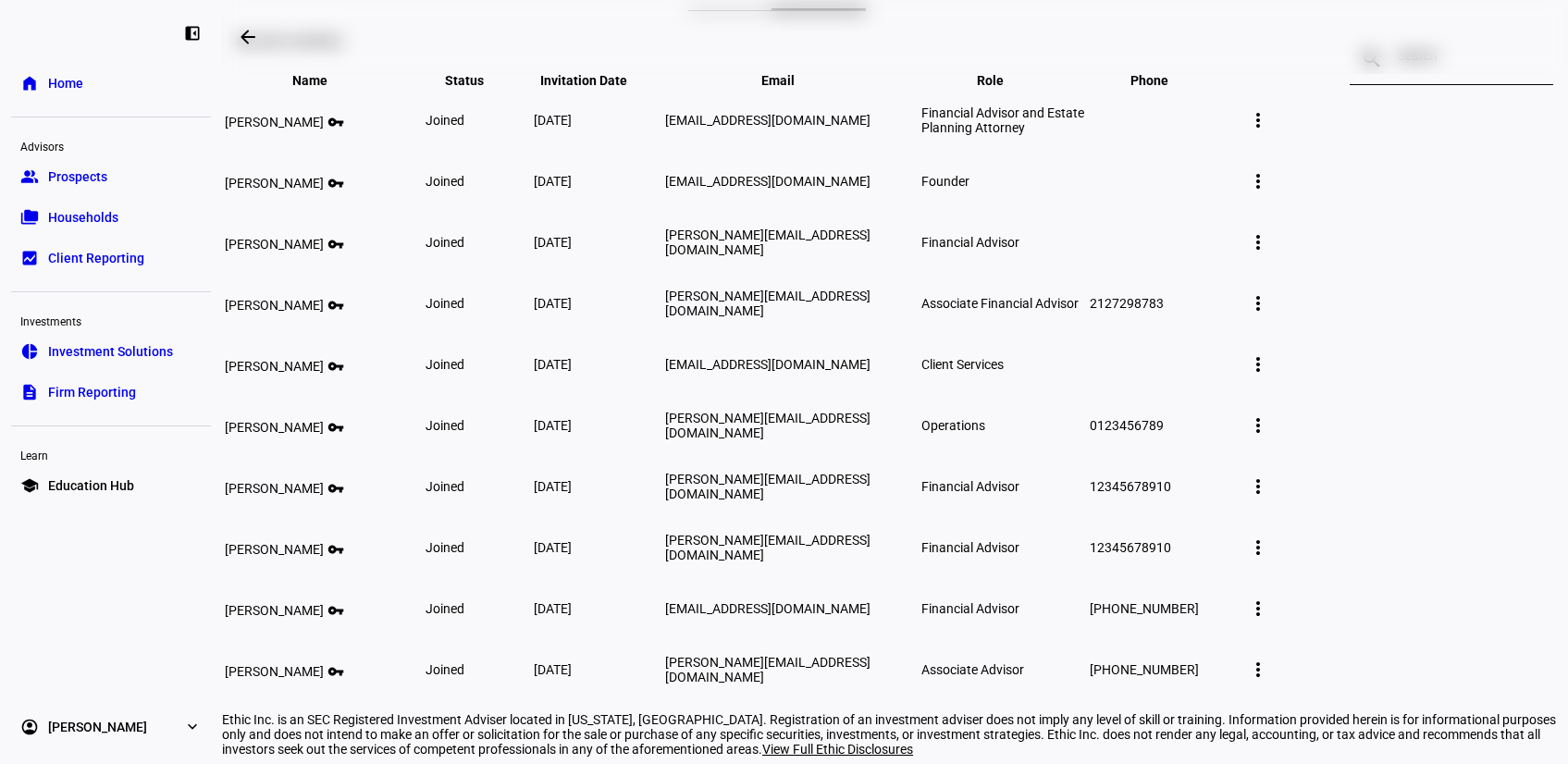
click at [1281, 325] on span at bounding box center [1257, 303] width 44 height 44
click at [1442, 475] on span "Edit member details" at bounding box center [1431, 476] width 113 height 15
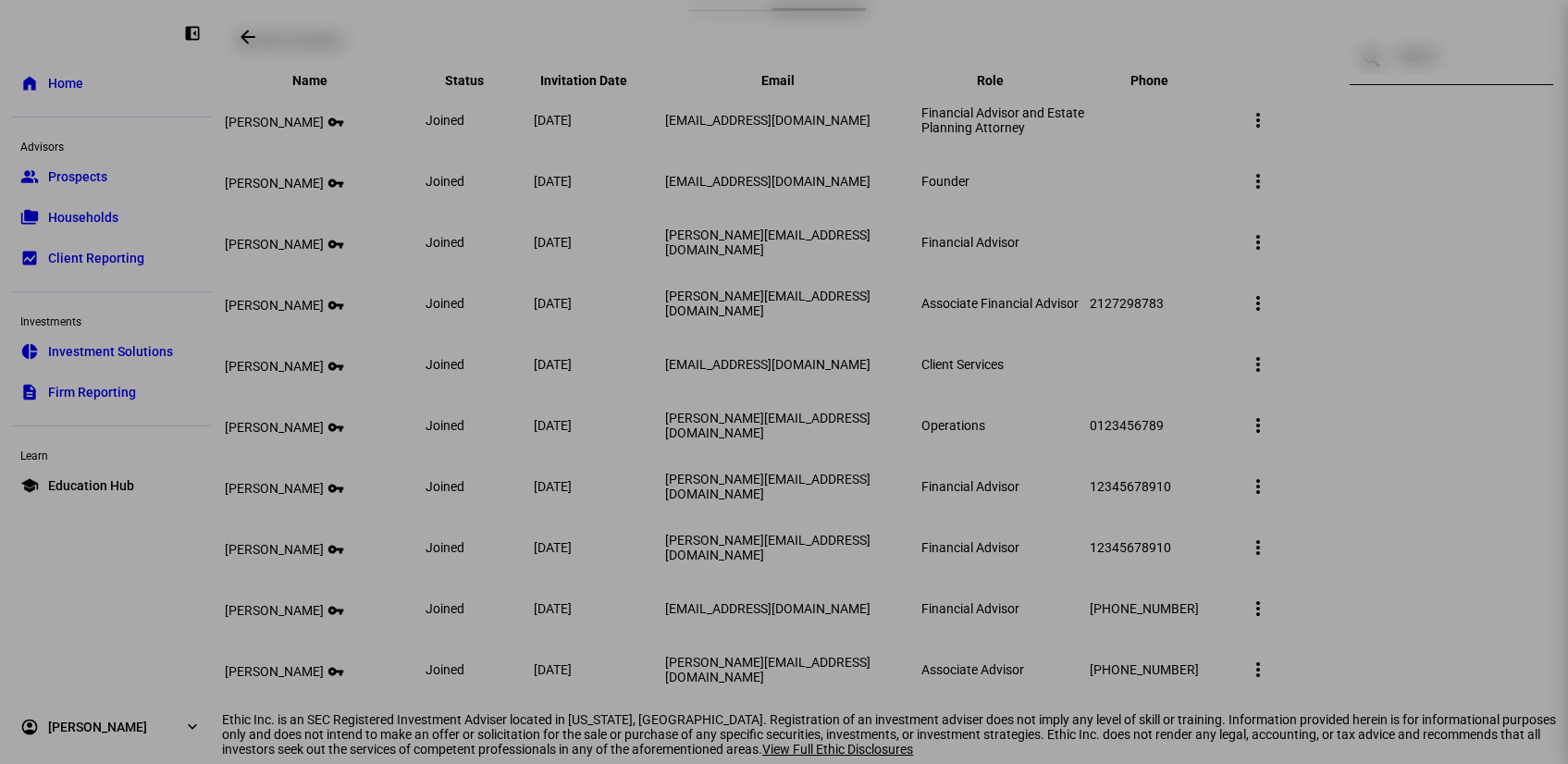
scroll to position [0, 0]
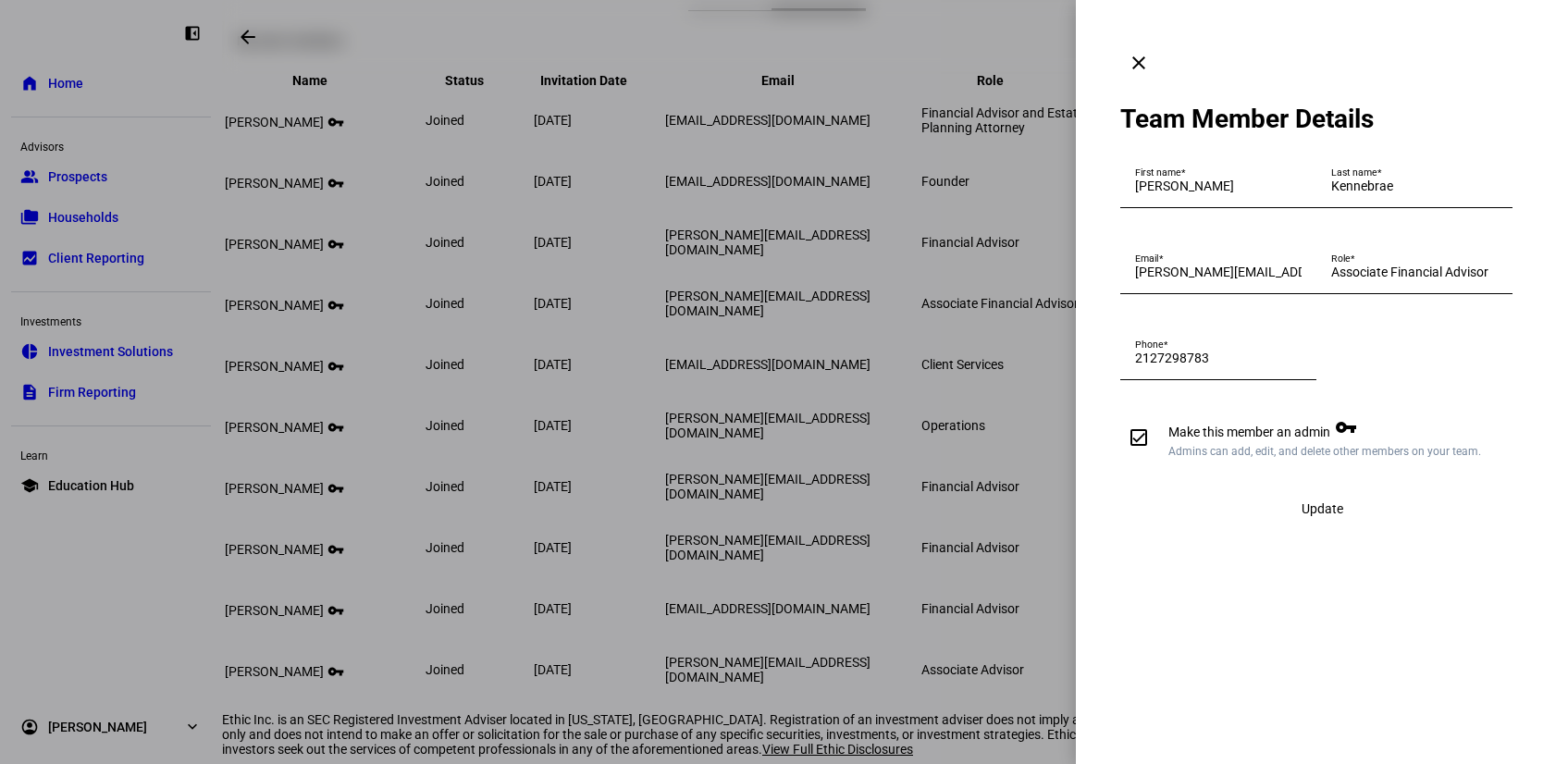
click at [1227, 460] on span "Make this member an admin vpn_key Admins can add, edit, and delete other member…" at bounding box center [1321, 437] width 320 height 46
click at [1157, 455] on input "Make this member an admin vpn_key Admins can add, edit, and delete other member…" at bounding box center [1139, 438] width 37 height 37
checkbox input "false"
click at [1331, 516] on span "Update" at bounding box center [1322, 508] width 41 height 15
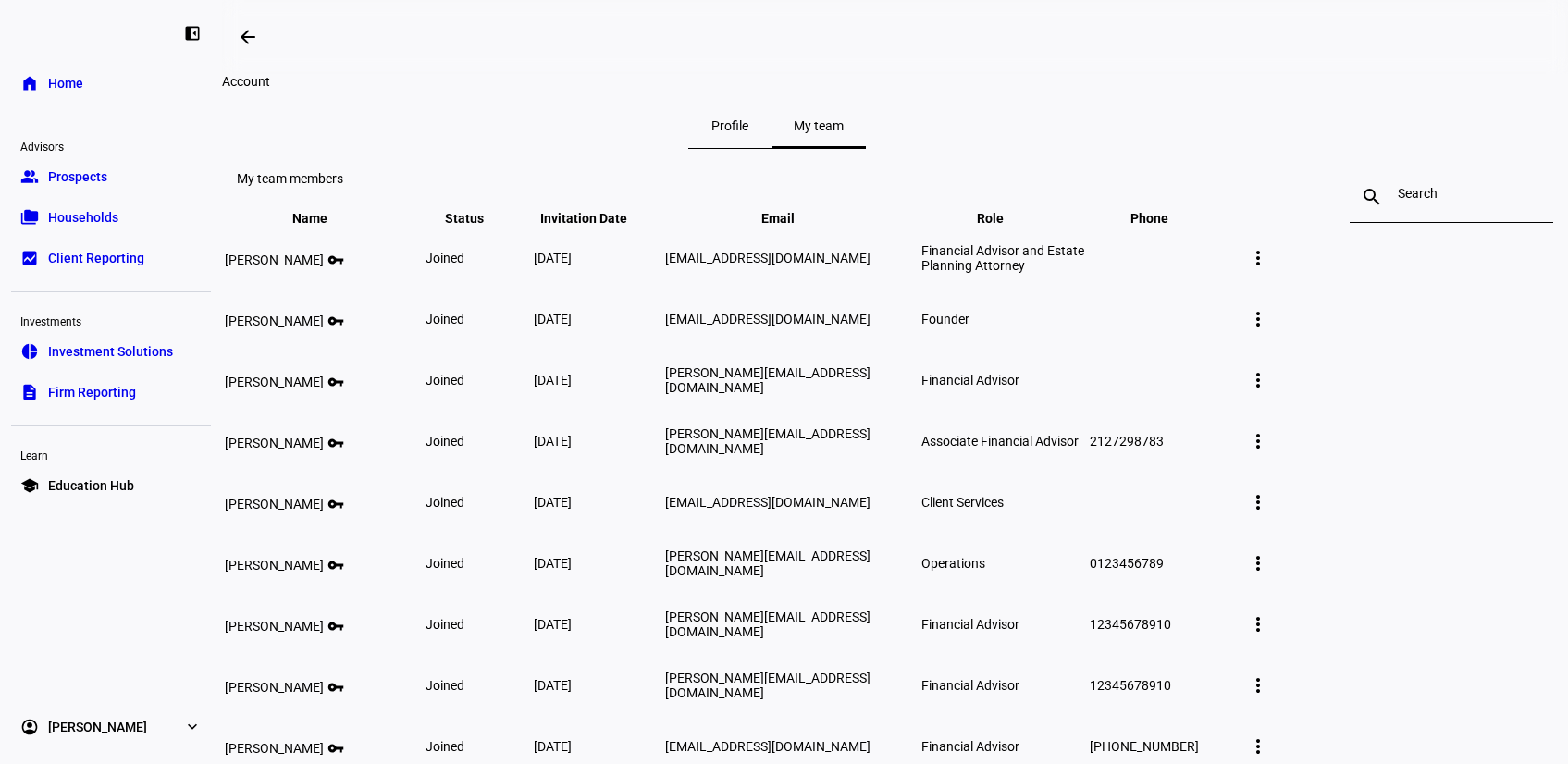
click at [178, 726] on link "account_circle Natalie Bergsma expand_more" at bounding box center [111, 727] width 200 height 37
click at [224, 346] on plt-team-panel "My team members search close Name keyboard_arrow_down keyboard_arrow_up Status …" at bounding box center [896, 494] width 1347 height 690
